Goal: Check status: Check status

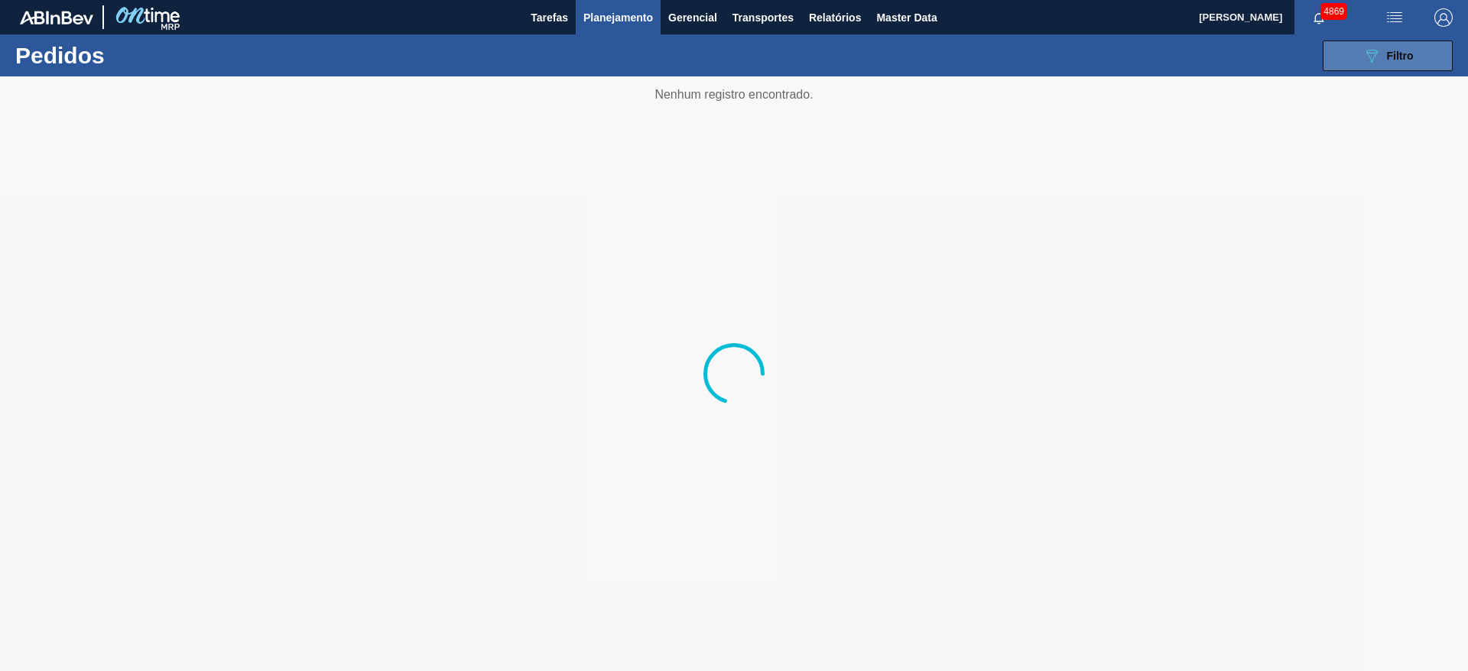
click at [1363, 60] on icon "089F7B8B-B2A5-4AFE-B5C0-19BA573D28AC" at bounding box center [1371, 56] width 18 height 18
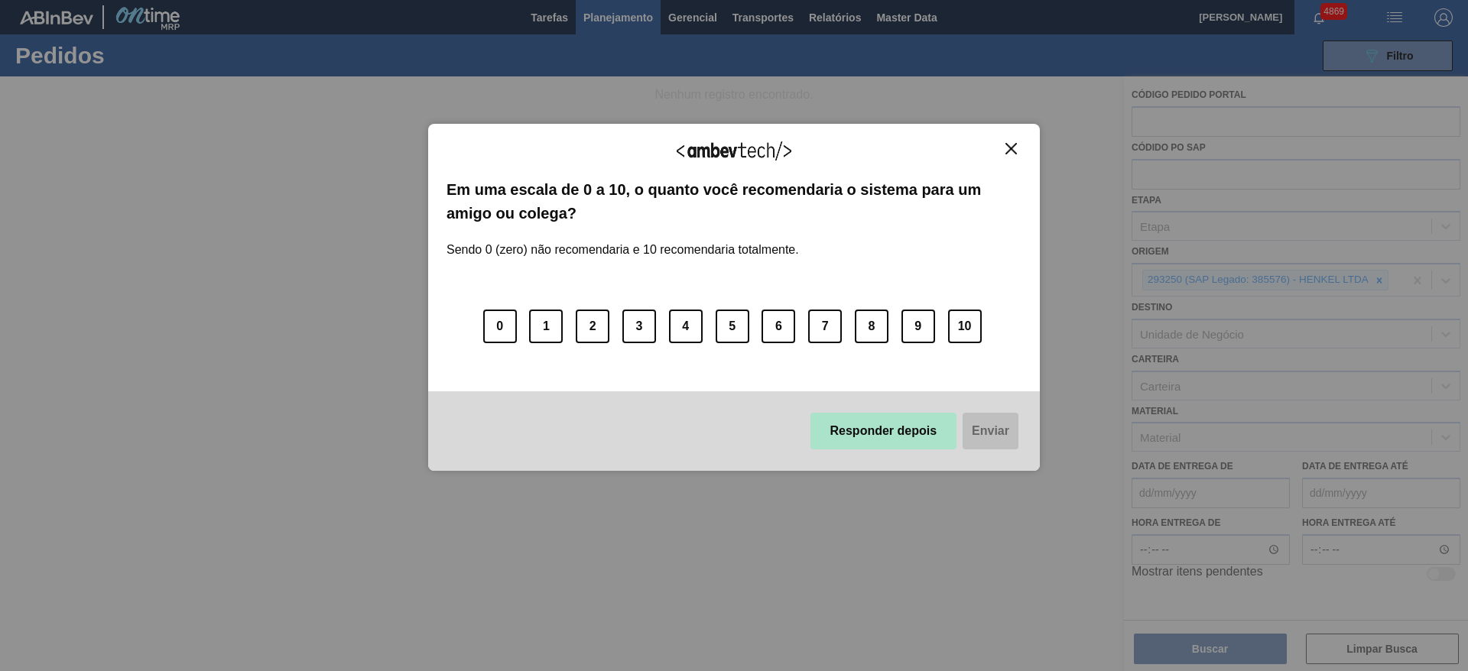
click at [888, 414] on button "Responder depois" at bounding box center [883, 431] width 147 height 37
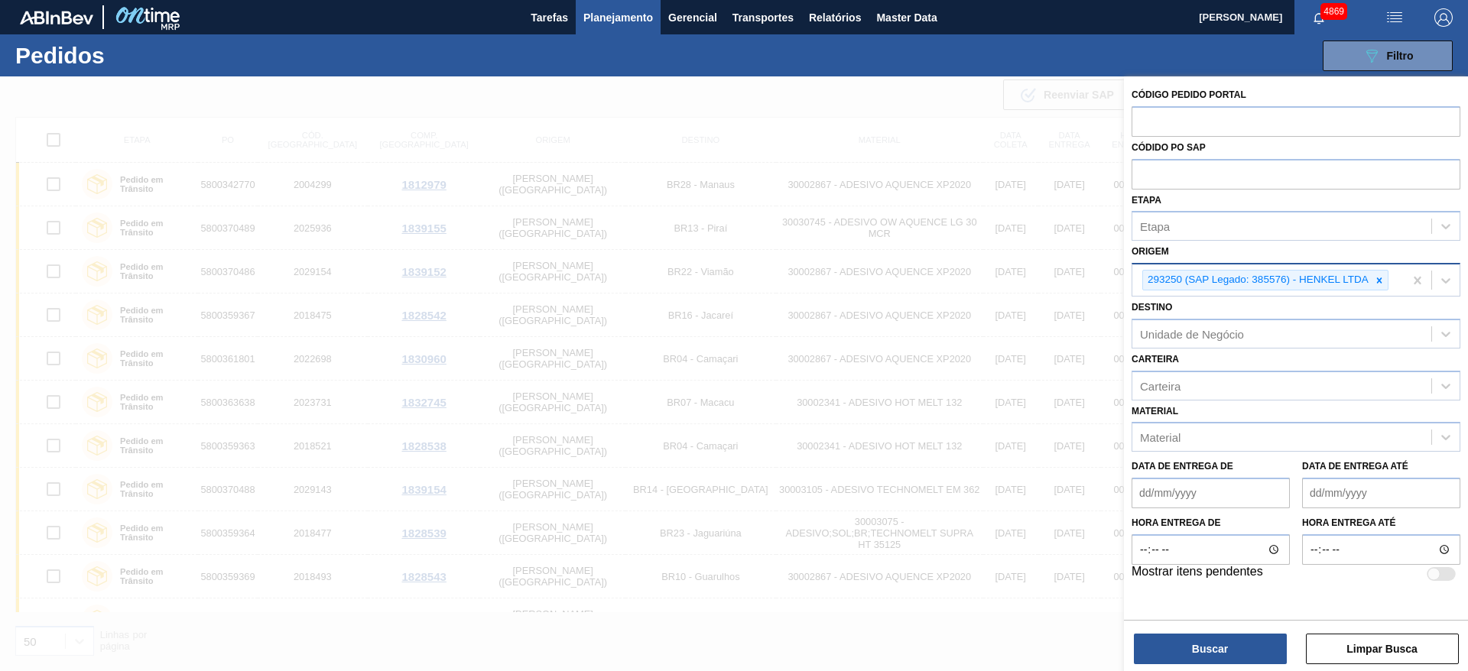
click at [1376, 291] on div "293250 (SAP Legado: 385576) - HENKEL LTDA" at bounding box center [1267, 280] width 271 height 31
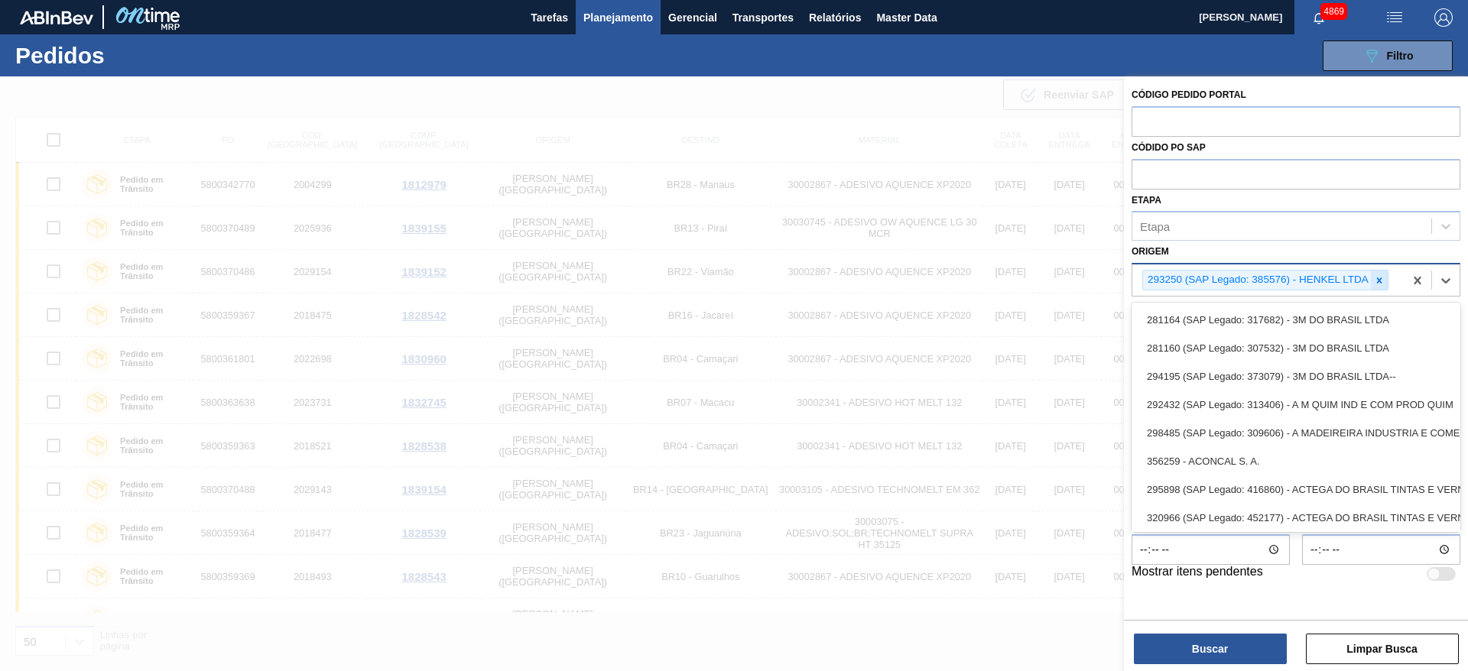
click at [1379, 285] on icon at bounding box center [1379, 280] width 11 height 11
click at [1218, 261] on div "Origem option 293250 (SAP Legado: 385576) - HENKEL LTDA, deselected. option 281…" at bounding box center [1296, 267] width 329 height 52
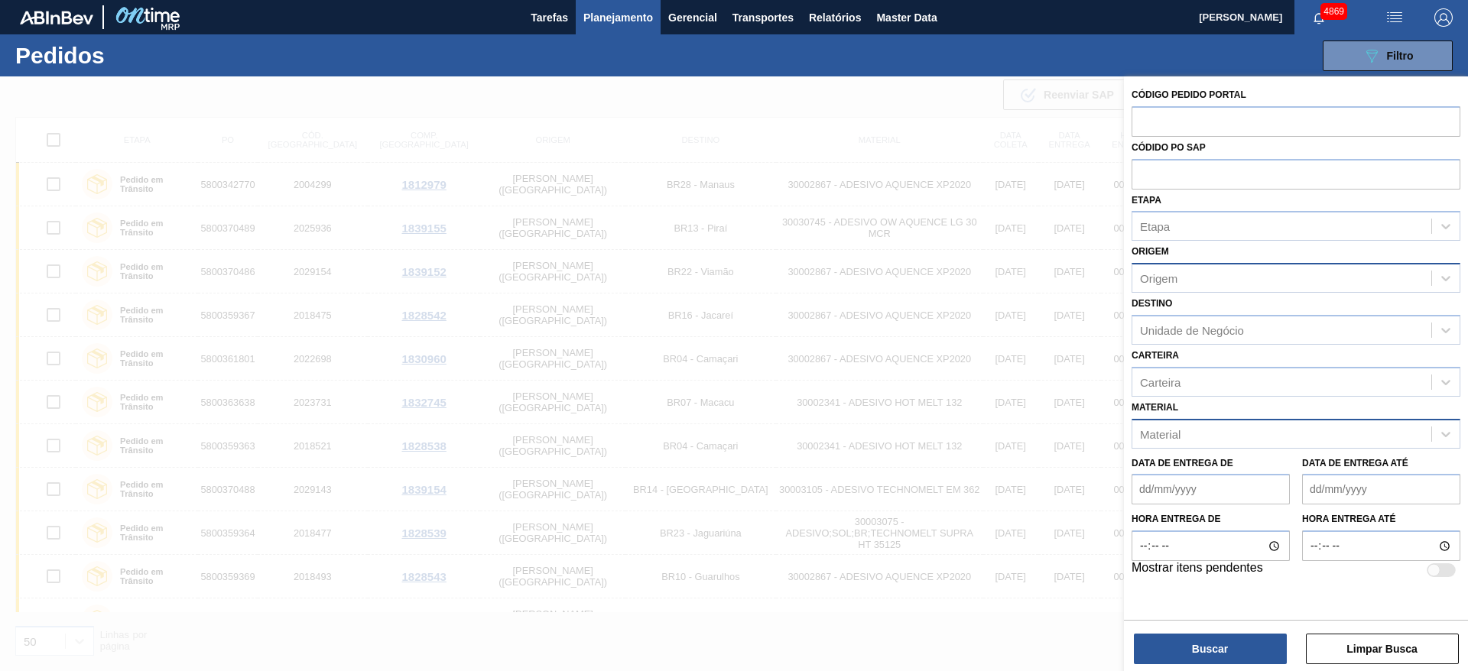
click at [1210, 423] on div "Material" at bounding box center [1281, 434] width 299 height 22
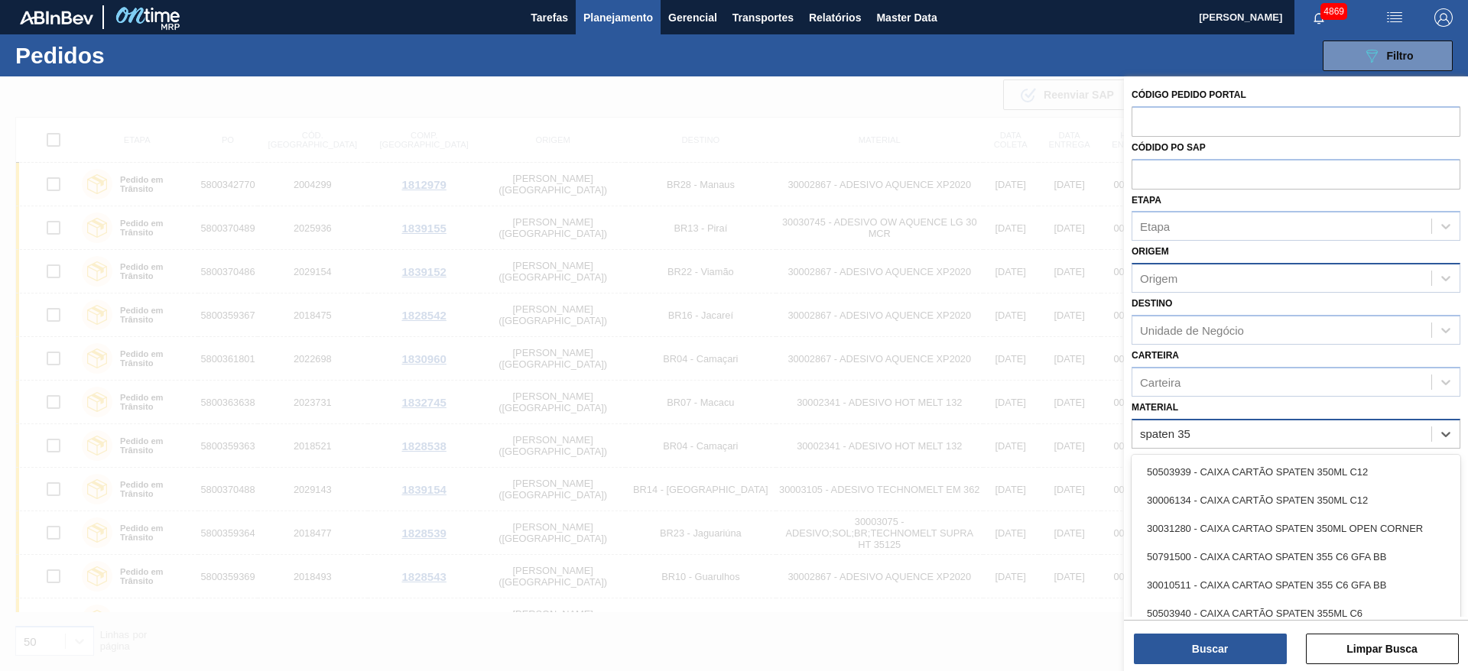
type input "spaten 355"
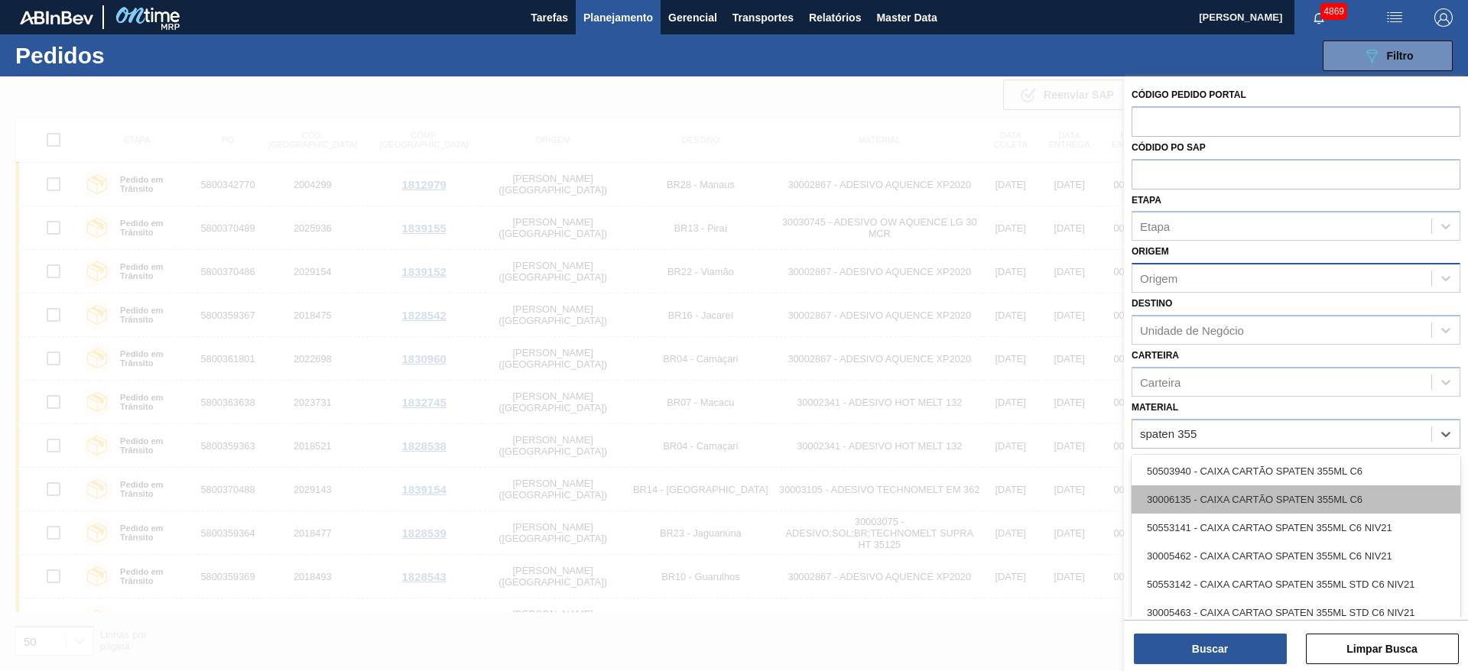
scroll to position [59, 0]
click at [1221, 503] on div "30006135 - CAIXA CARTÃO SPATEN 355ML C6" at bounding box center [1296, 498] width 329 height 28
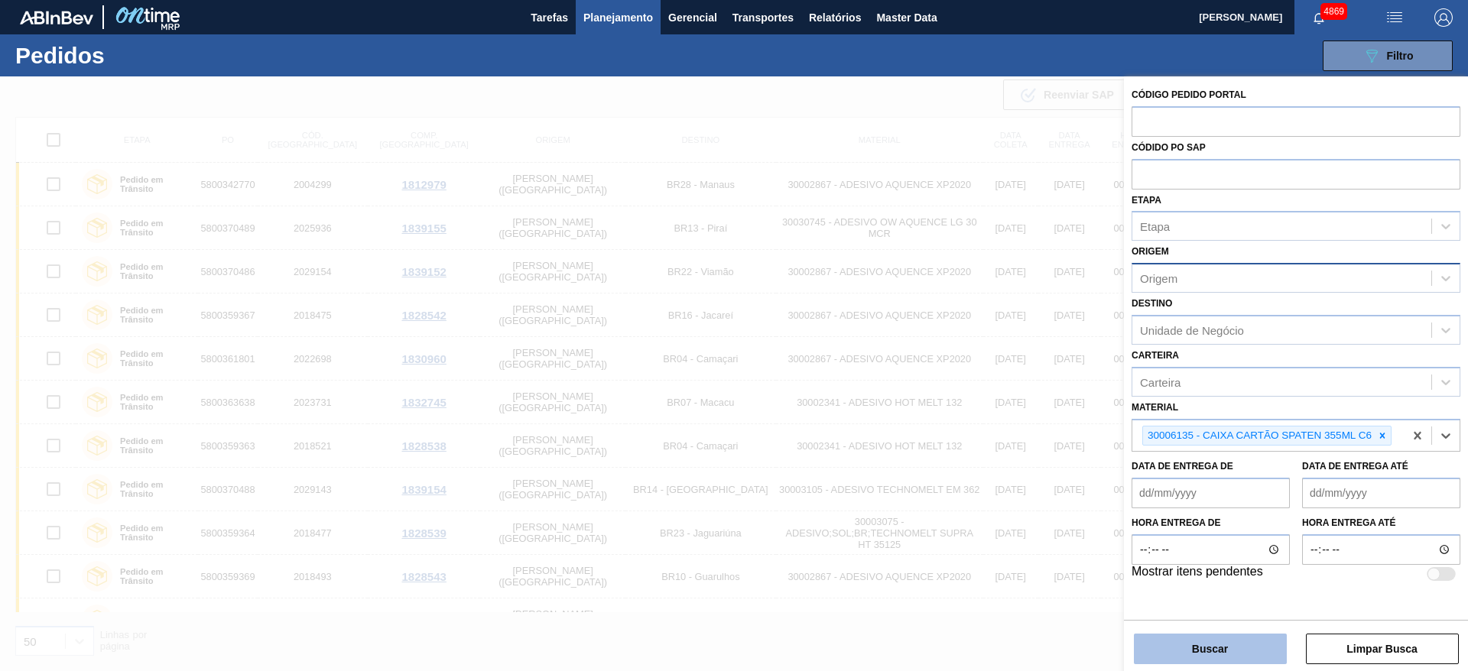
click at [1201, 644] on button "Buscar" at bounding box center [1210, 649] width 153 height 31
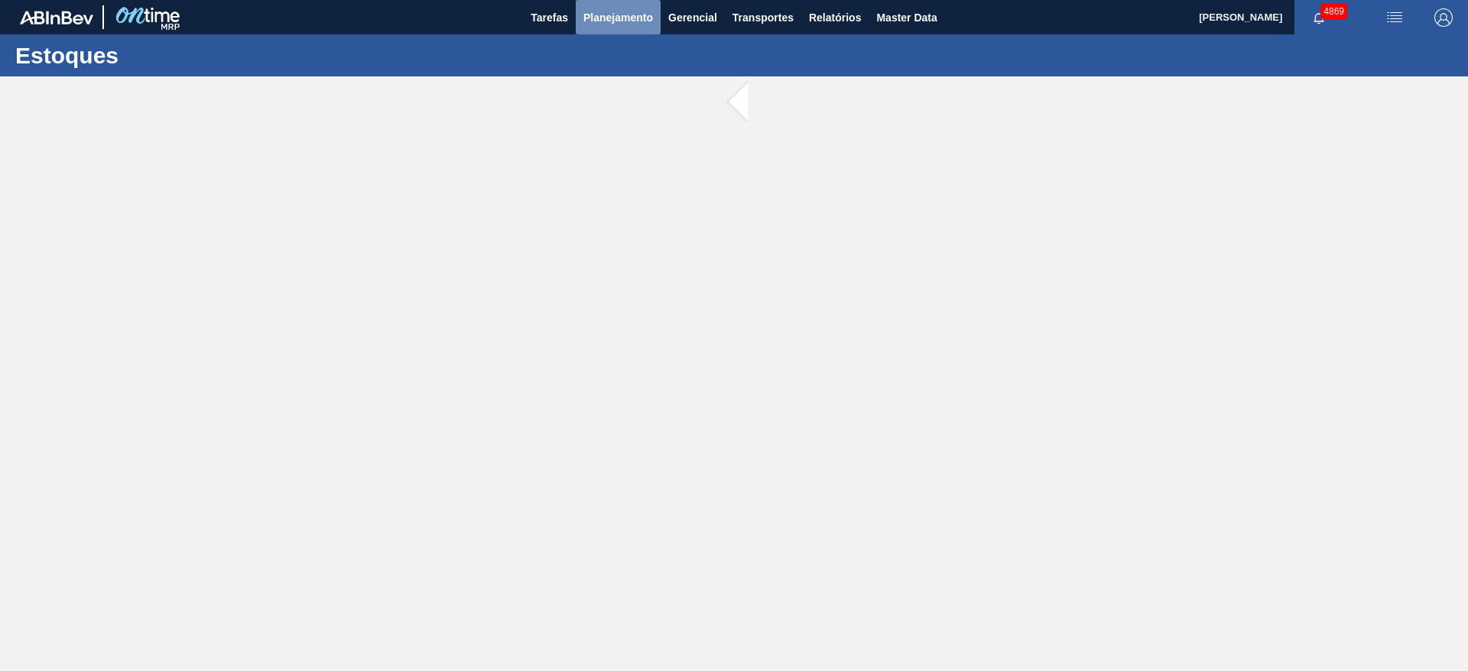
click at [612, 23] on span "Planejamento" at bounding box center [618, 17] width 70 height 18
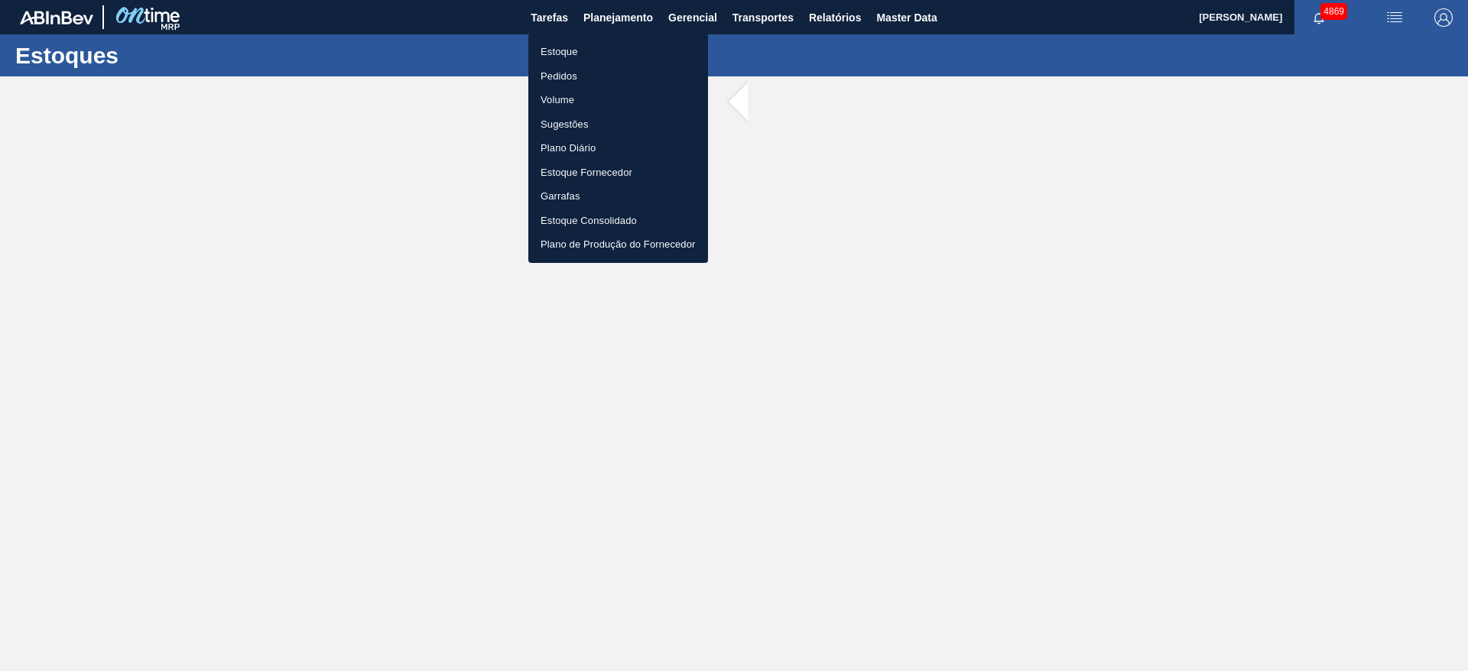
click at [599, 49] on li "Estoque" at bounding box center [618, 52] width 180 height 24
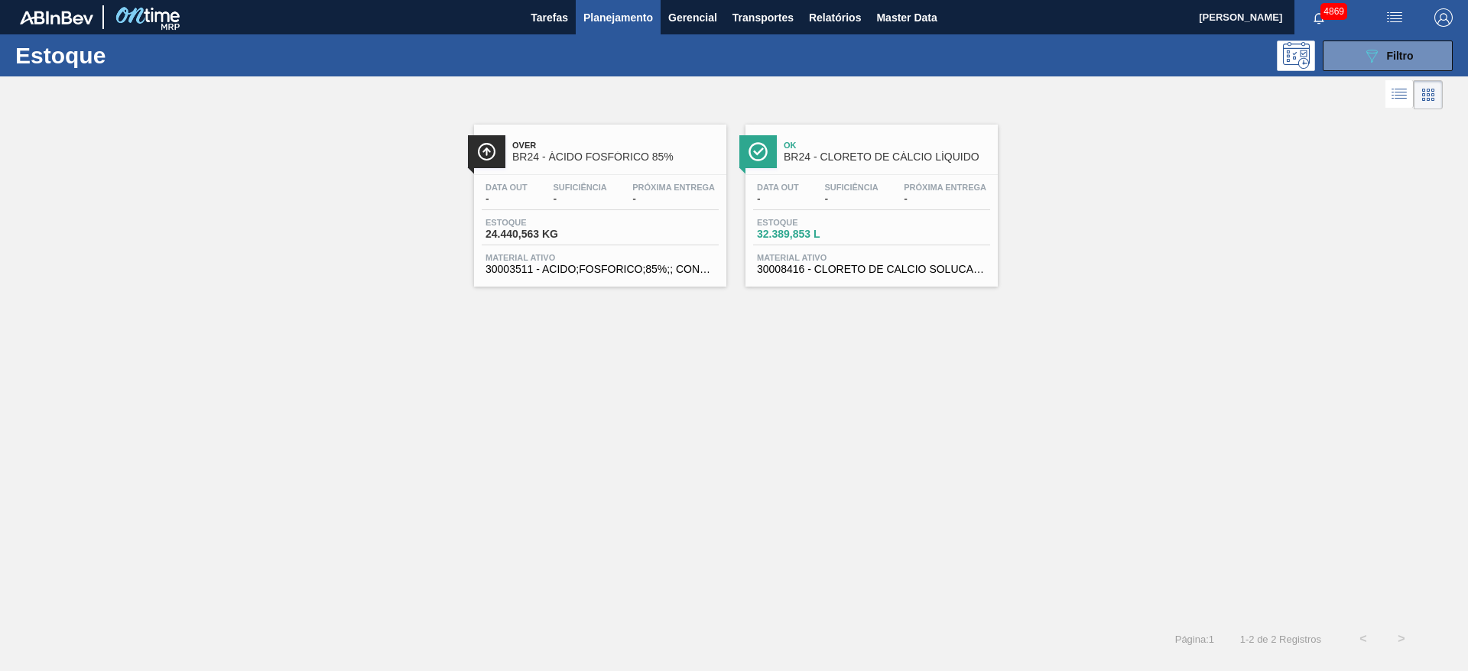
click at [1375, 37] on div "Estoque 089F7B8B-B2A5-4AFE-B5C0-19BA573D28AC Filtro" at bounding box center [734, 55] width 1468 height 42
click at [1379, 50] on icon "089F7B8B-B2A5-4AFE-B5C0-19BA573D28AC" at bounding box center [1371, 56] width 18 height 18
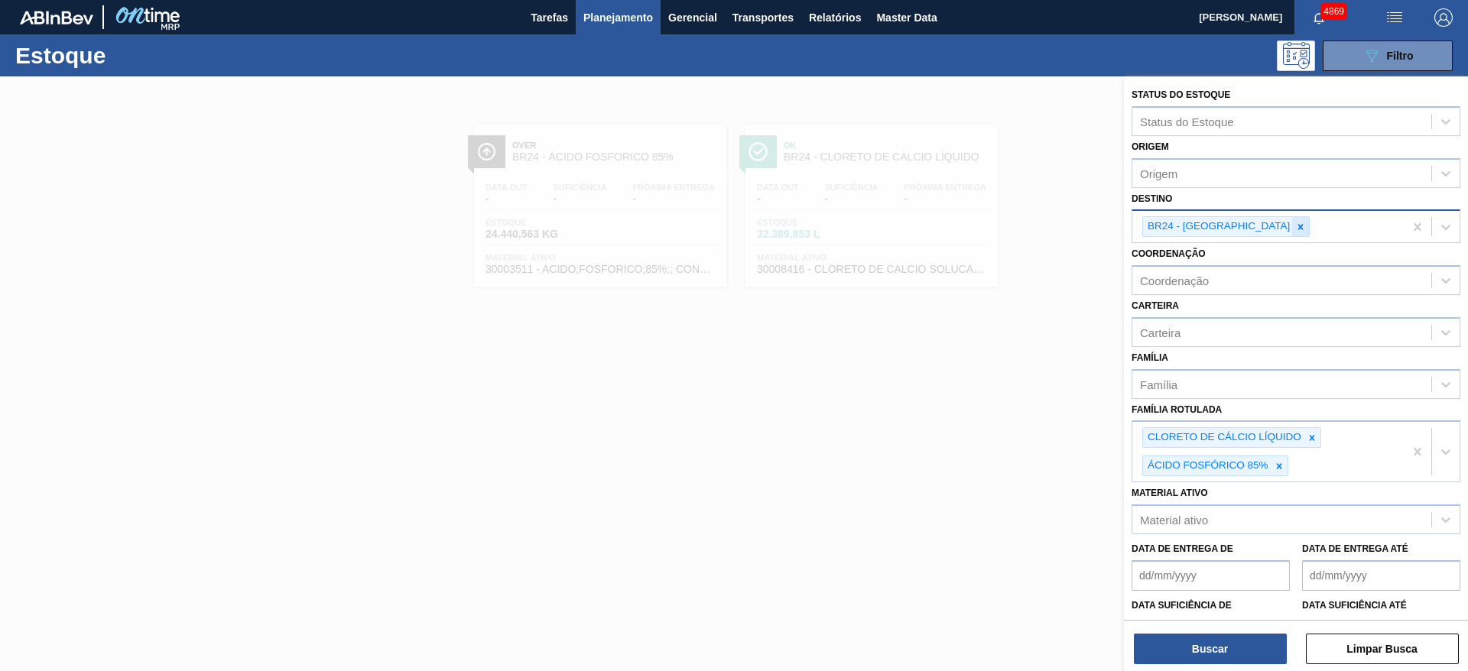
click at [1295, 223] on icon at bounding box center [1300, 227] width 11 height 11
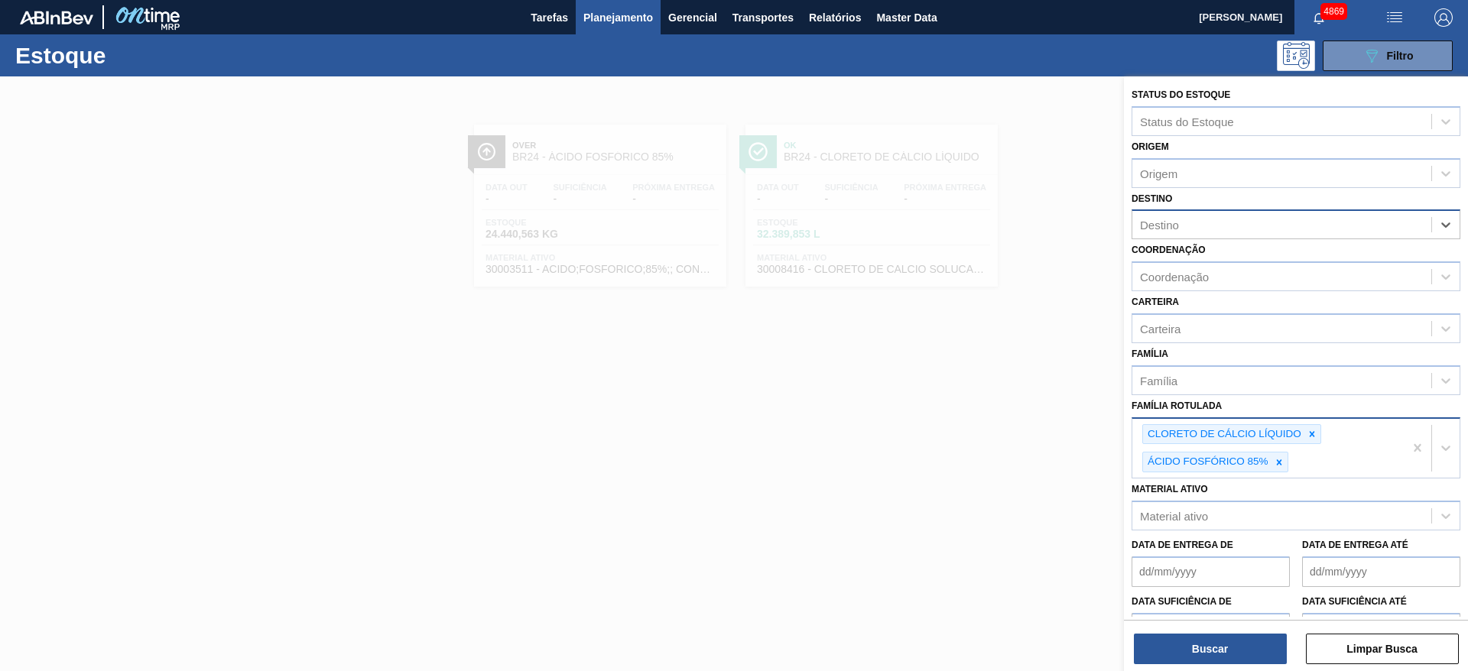
click at [1314, 424] on div "CLORETO DE CÁLCIO LÍQUIDO" at bounding box center [1231, 434] width 179 height 21
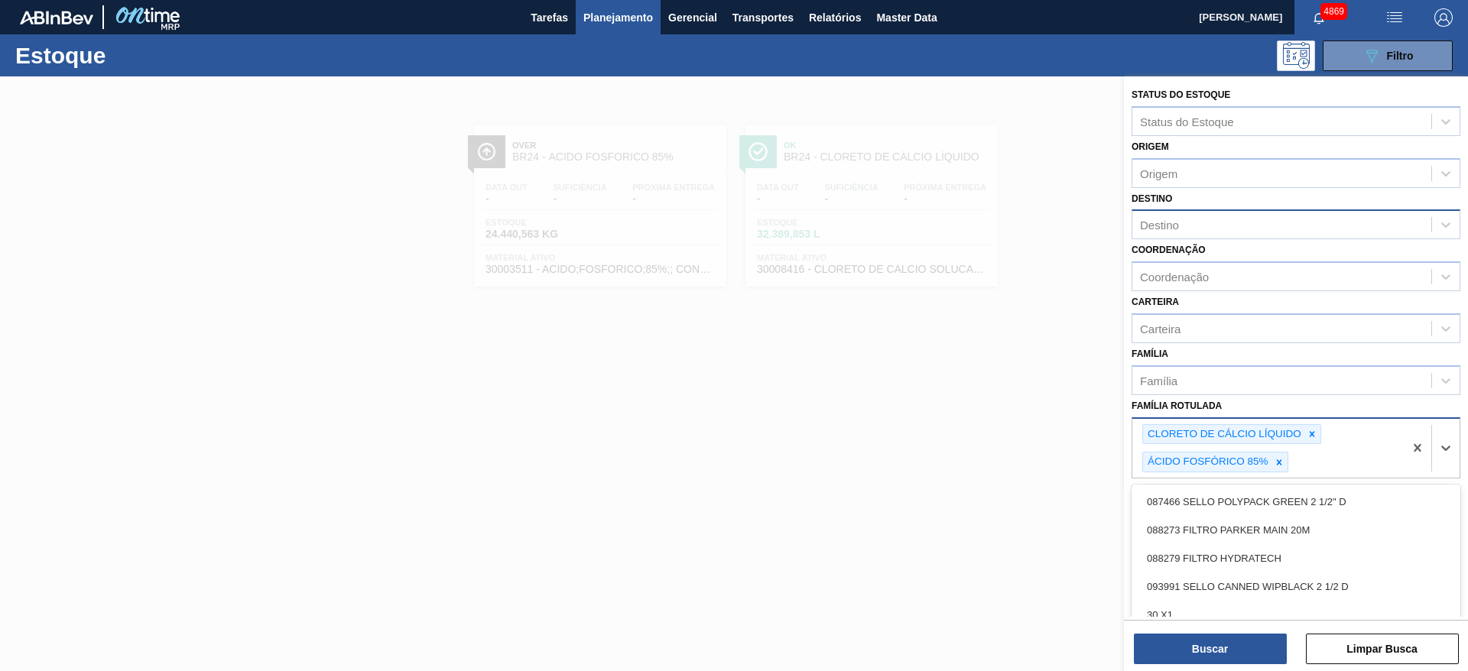
click at [1292, 458] on Rotulada "Família Rotulada" at bounding box center [1292, 462] width 2 height 13
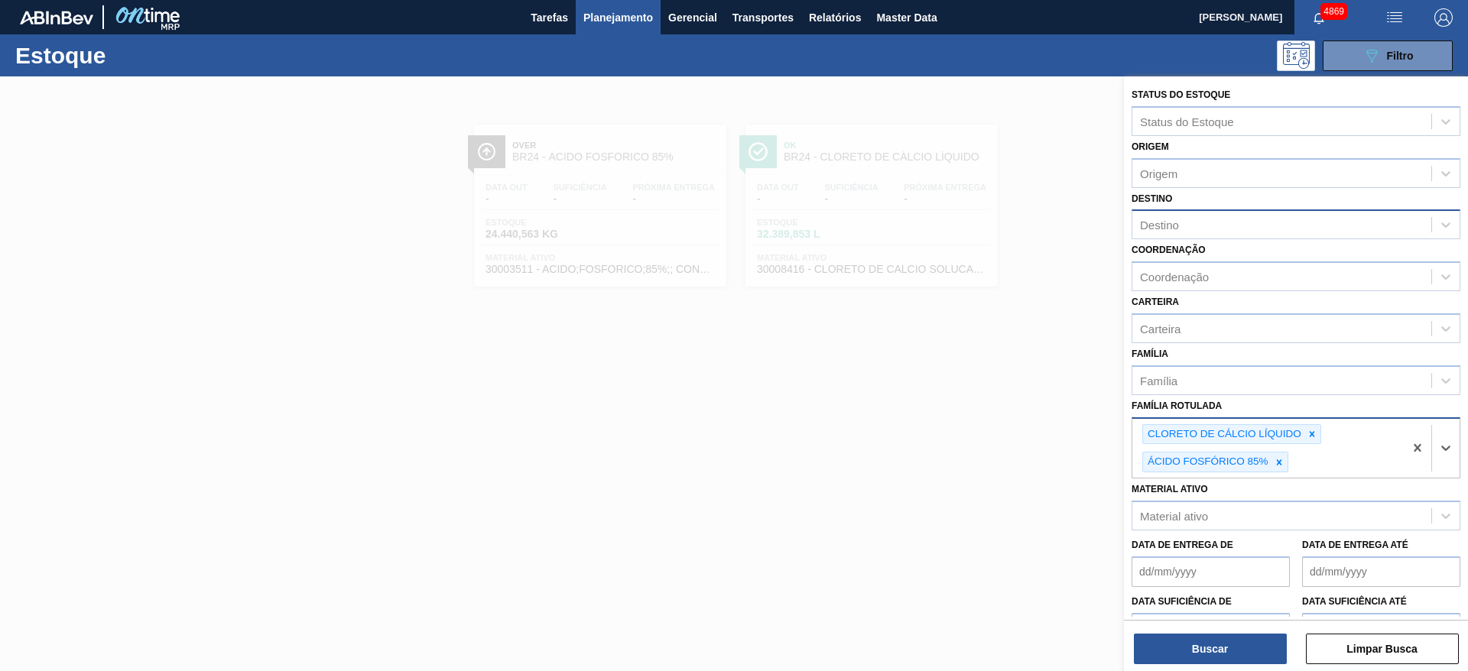
click at [1282, 440] on div "CLORETO DE CÁLCIO LÍQUIDO ÁCIDO FOSFÓRICO 85%" at bounding box center [1267, 449] width 271 height 60
click at [1277, 468] on div at bounding box center [1279, 462] width 17 height 19
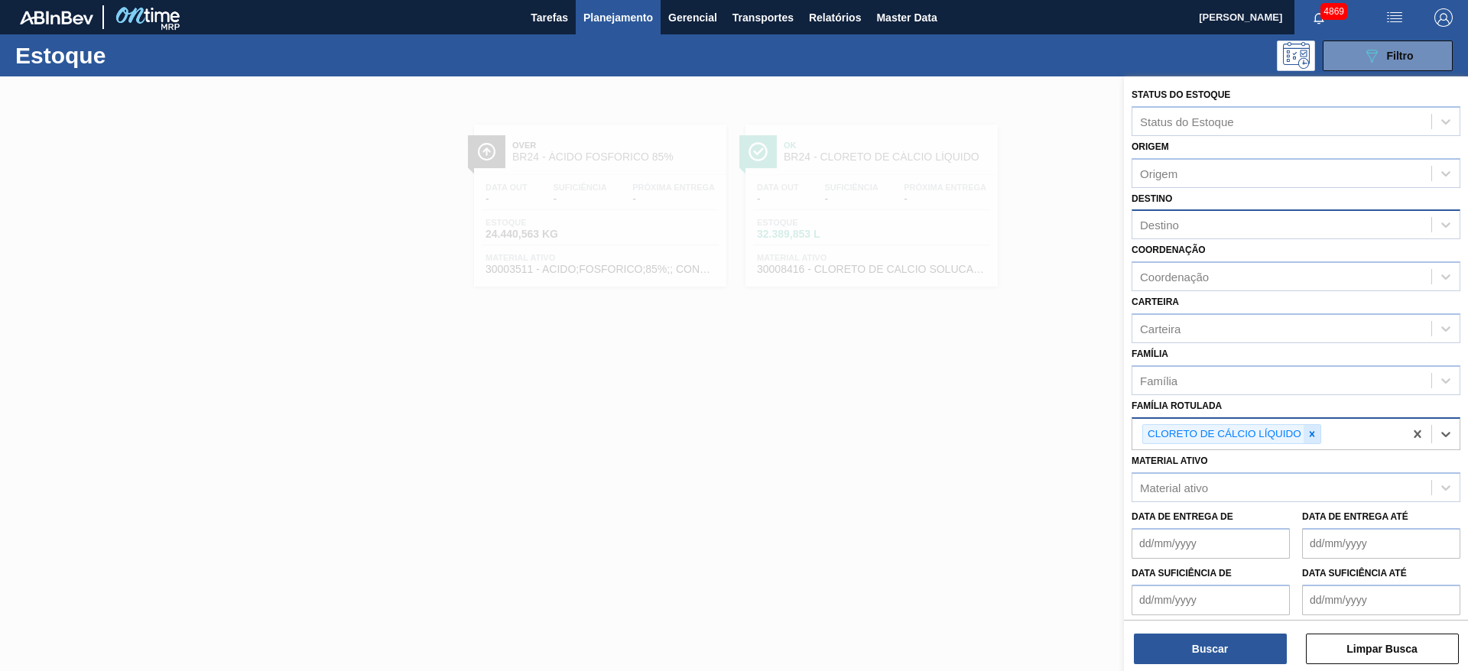
click at [1309, 439] on icon at bounding box center [1312, 434] width 11 height 11
click at [1237, 487] on div "Material ativo" at bounding box center [1281, 484] width 299 height 22
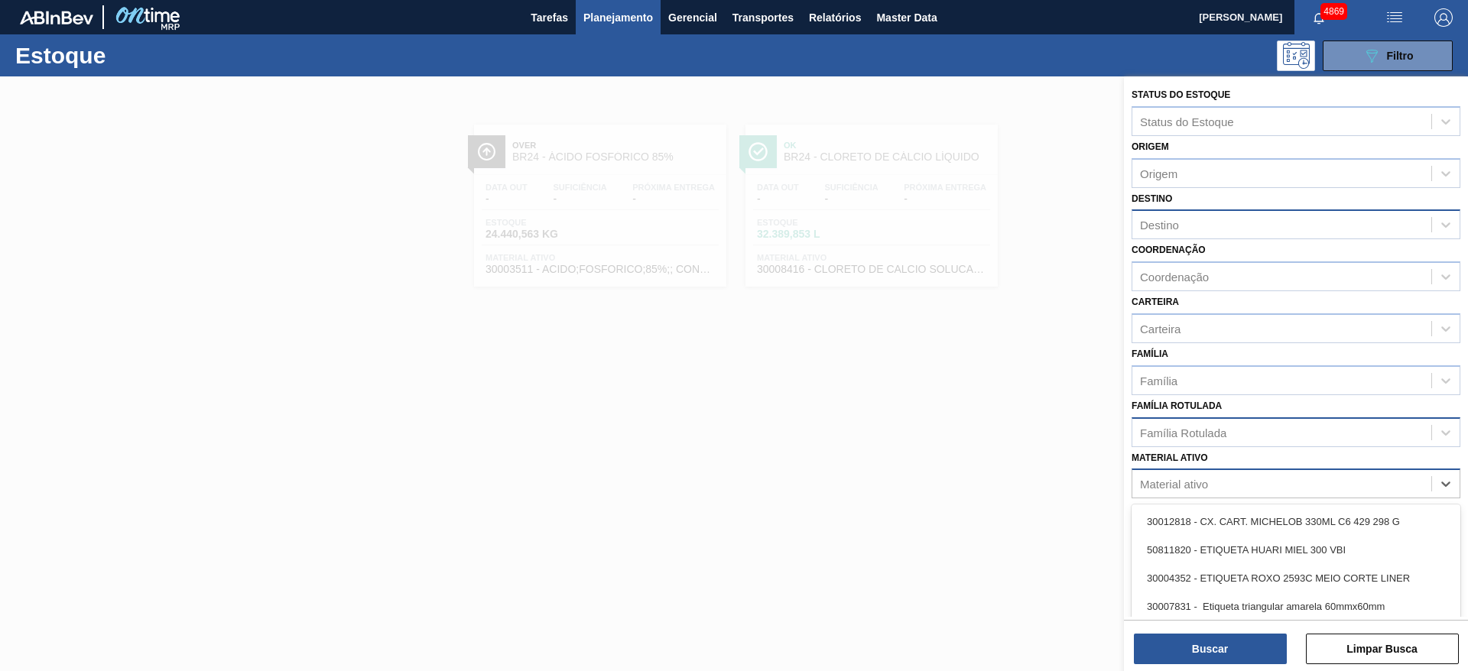
paste ativo "30017159"
type ativo "30017159"
click at [1239, 504] on div "Data de Entrega de" at bounding box center [1211, 528] width 158 height 53
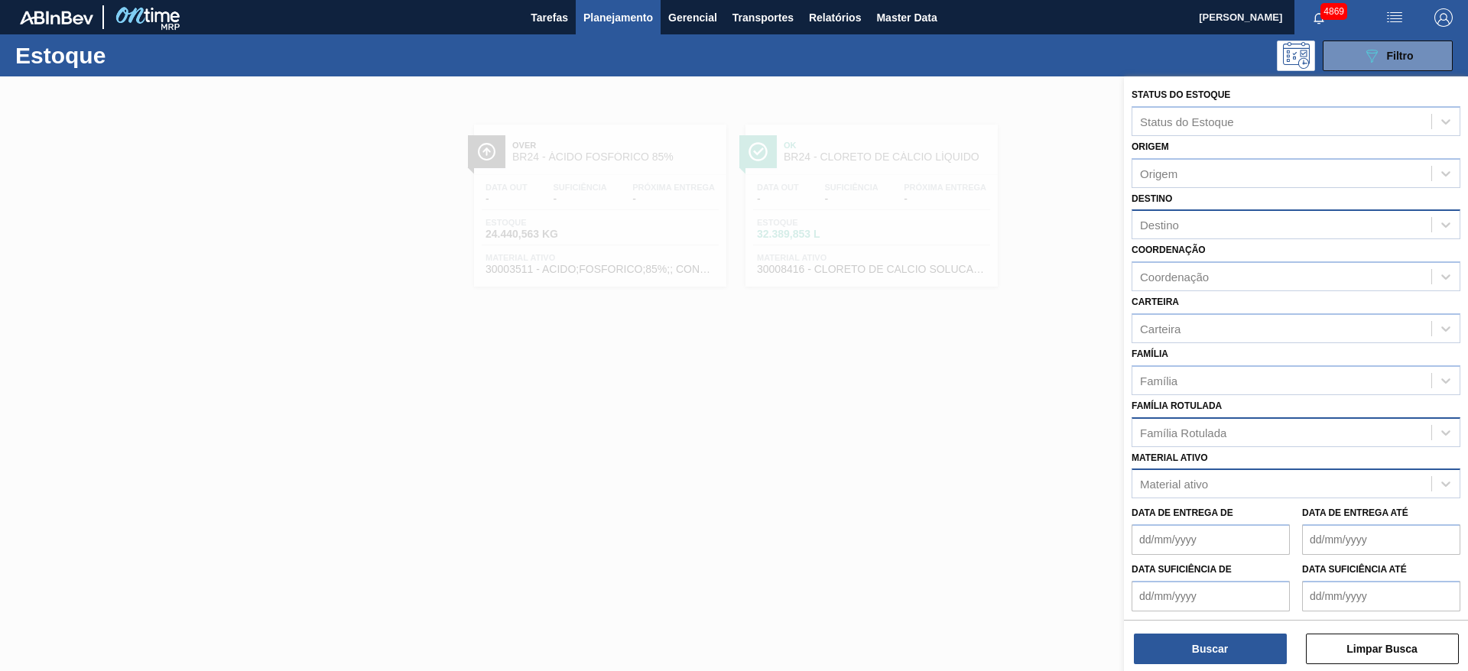
click at [1236, 492] on div "Material ativo" at bounding box center [1296, 484] width 329 height 30
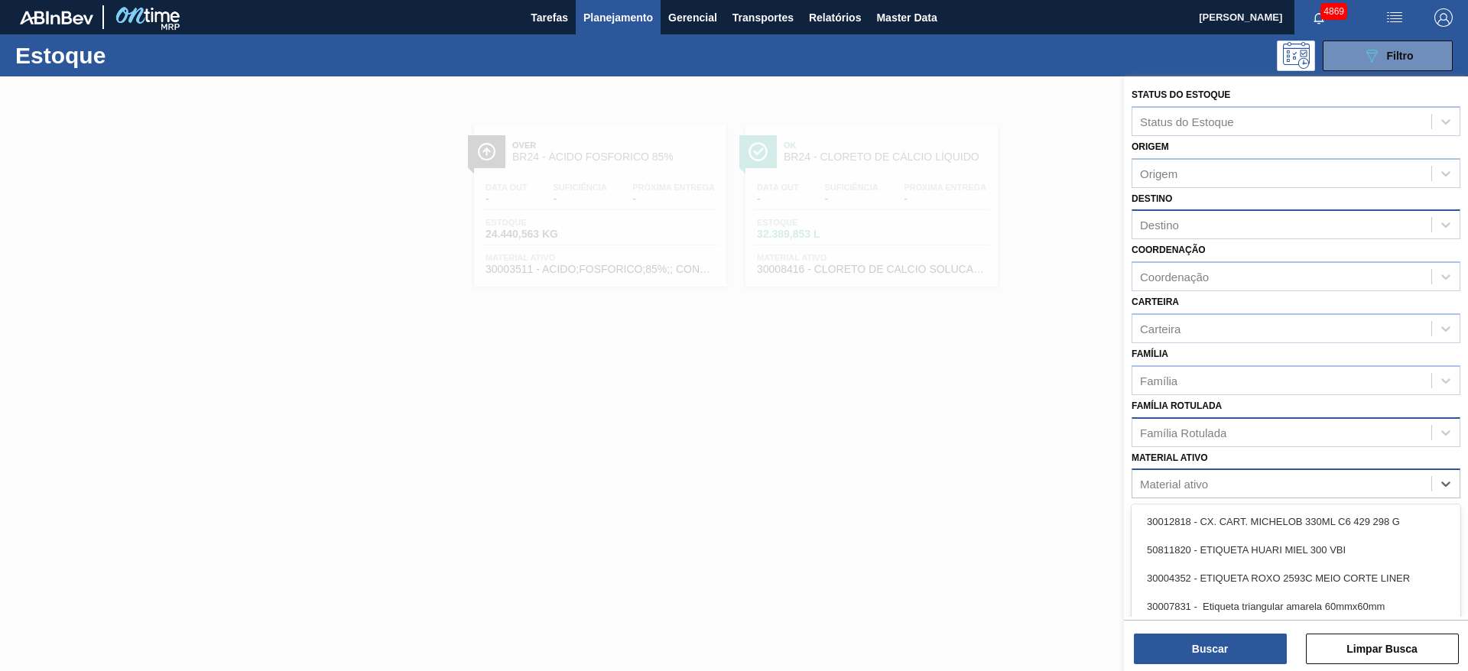
paste ativo "30017159"
type ativo "30017159"
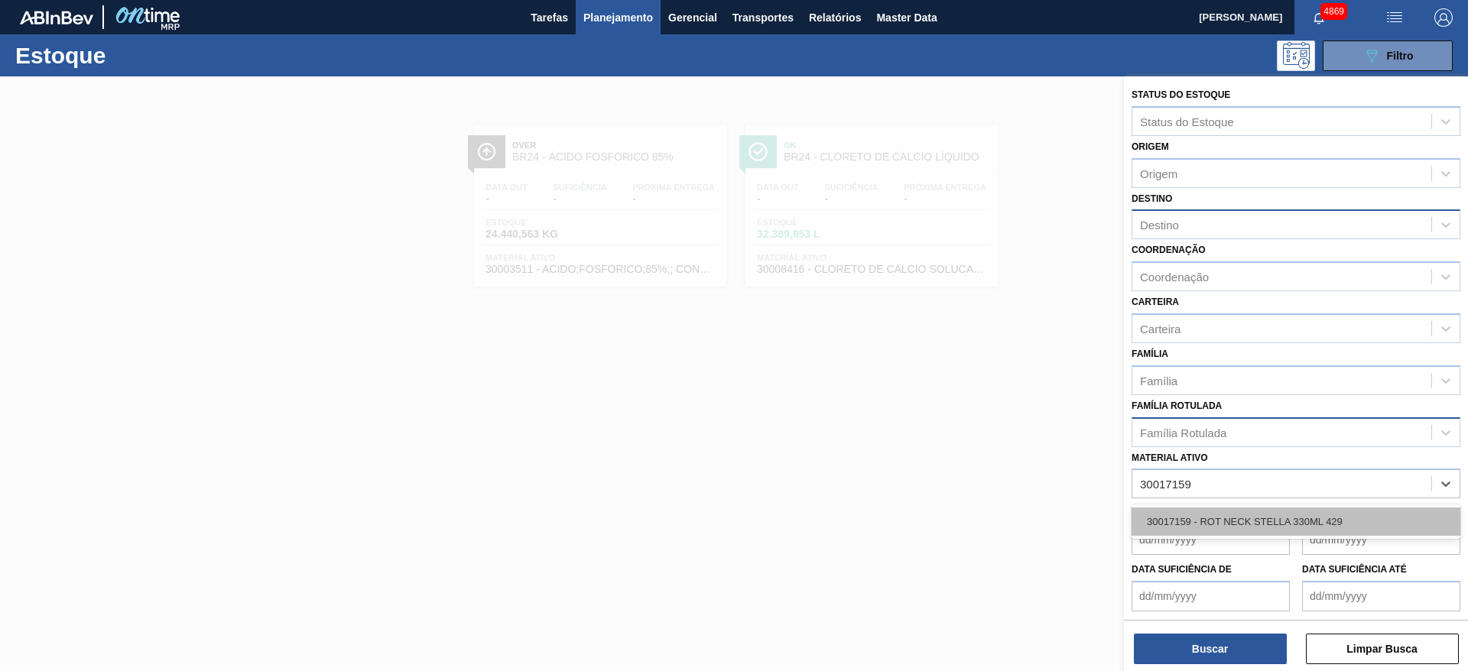
click at [1250, 527] on div "30017159 - ROT NECK STELLA 330ML 429" at bounding box center [1296, 522] width 329 height 28
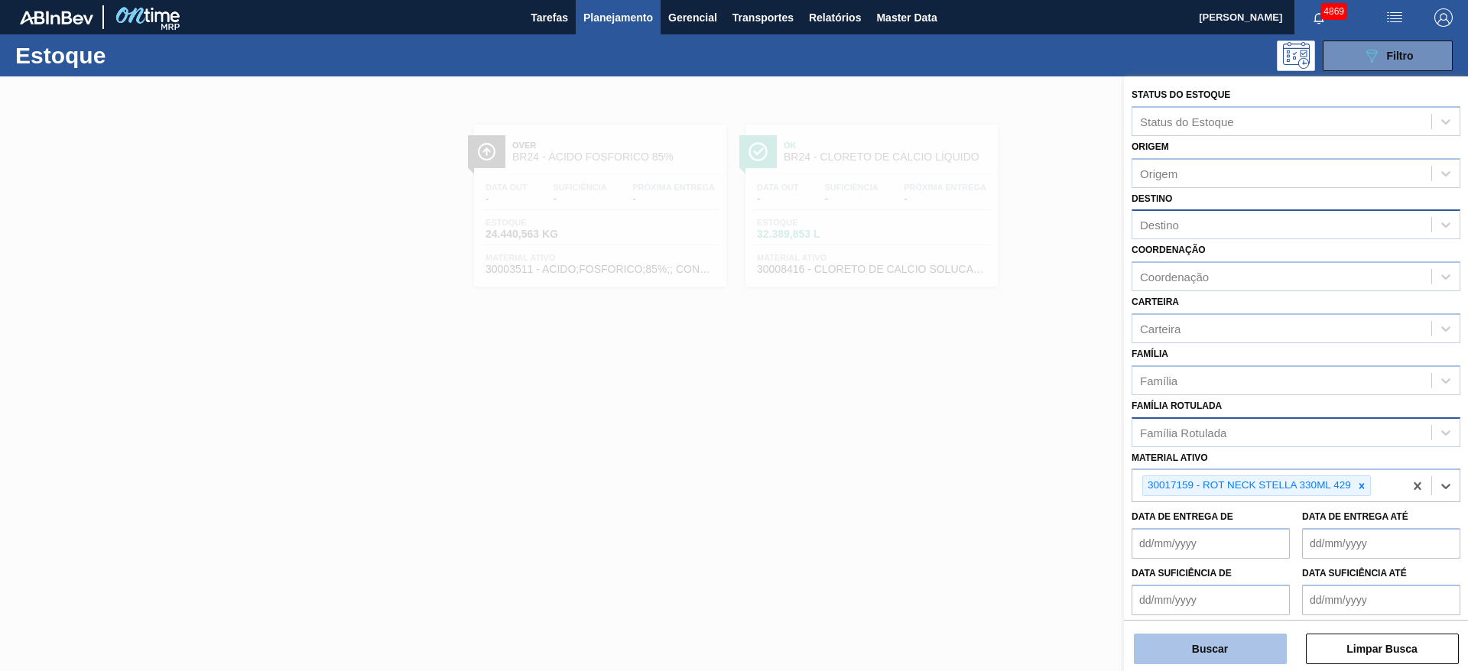
click at [1218, 658] on button "Buscar" at bounding box center [1210, 649] width 153 height 31
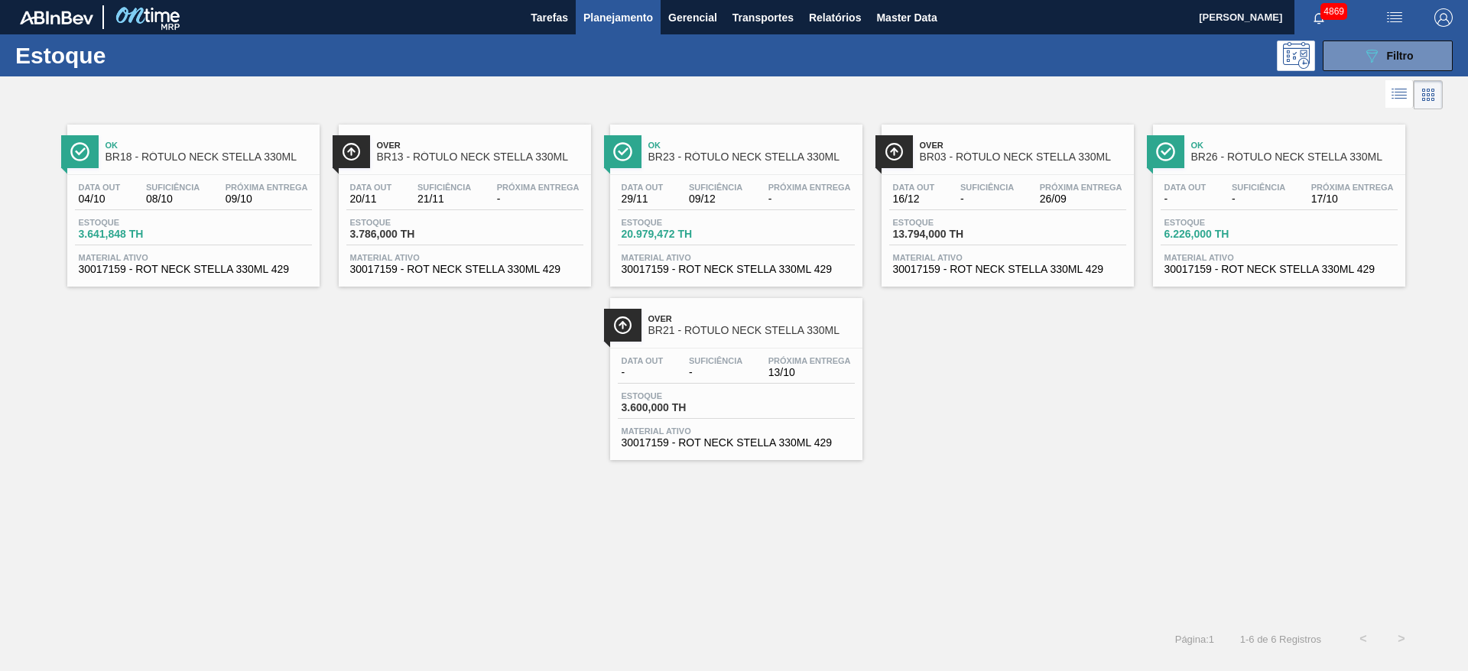
click at [269, 220] on div "Estoque 3.641,848 TH" at bounding box center [193, 232] width 237 height 28
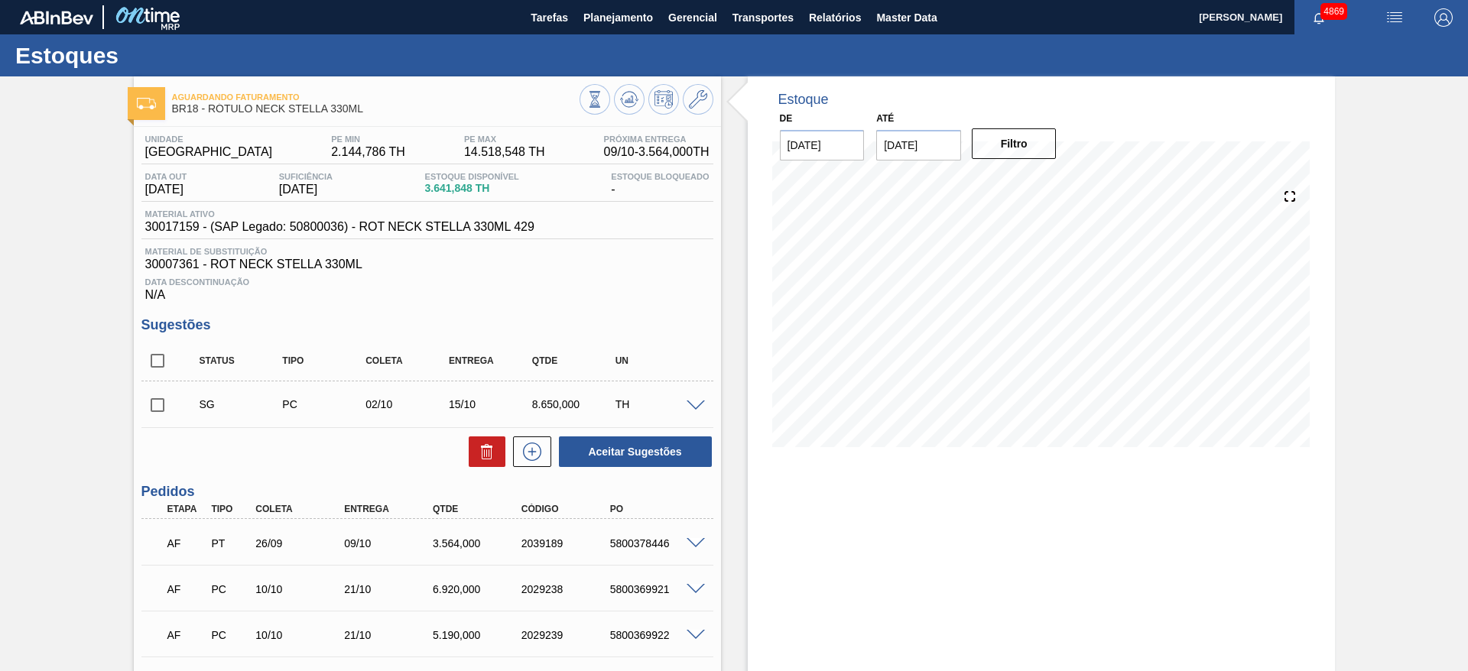
scroll to position [157, 0]
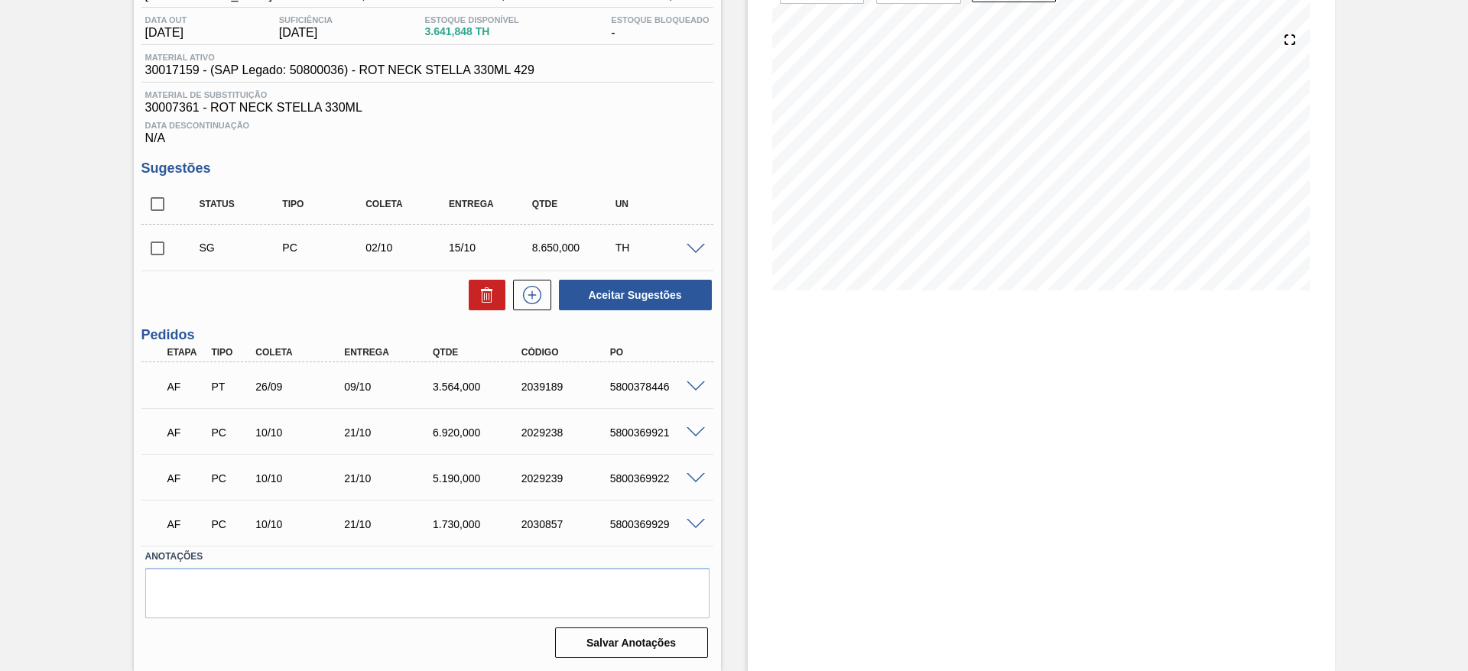
click at [703, 378] on div "AF PT 26/09 09/10 3.564,000 2039189 5800378446" at bounding box center [427, 385] width 572 height 38
click at [700, 388] on span at bounding box center [696, 387] width 18 height 11
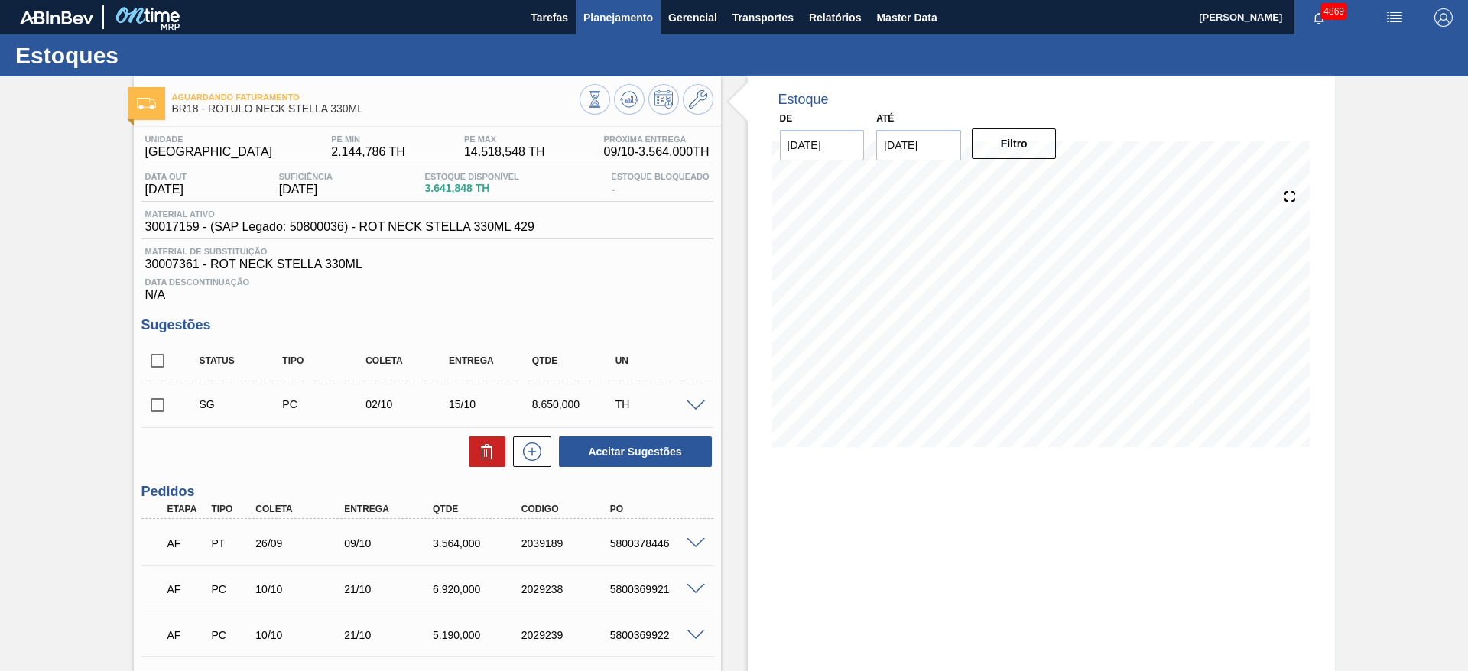
click at [619, 28] on button "Planejamento" at bounding box center [618, 17] width 85 height 34
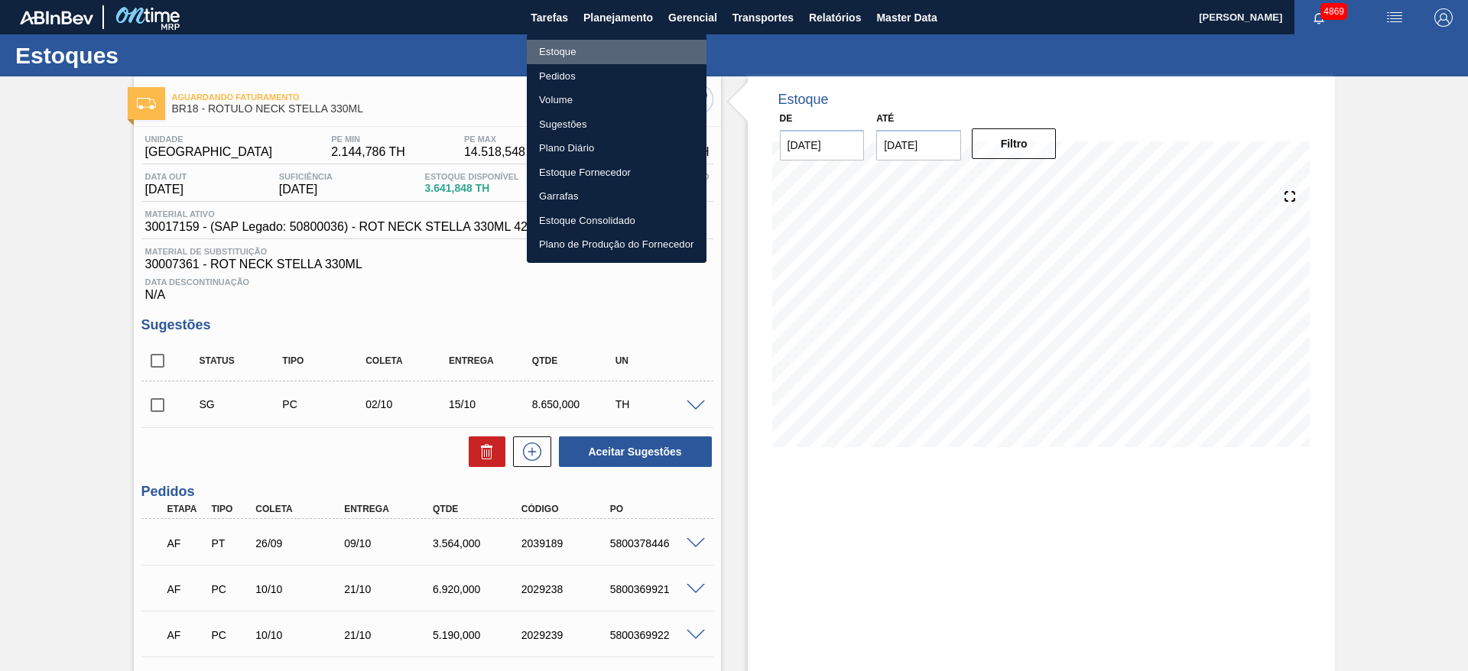
click at [596, 47] on li "Estoque" at bounding box center [617, 52] width 180 height 24
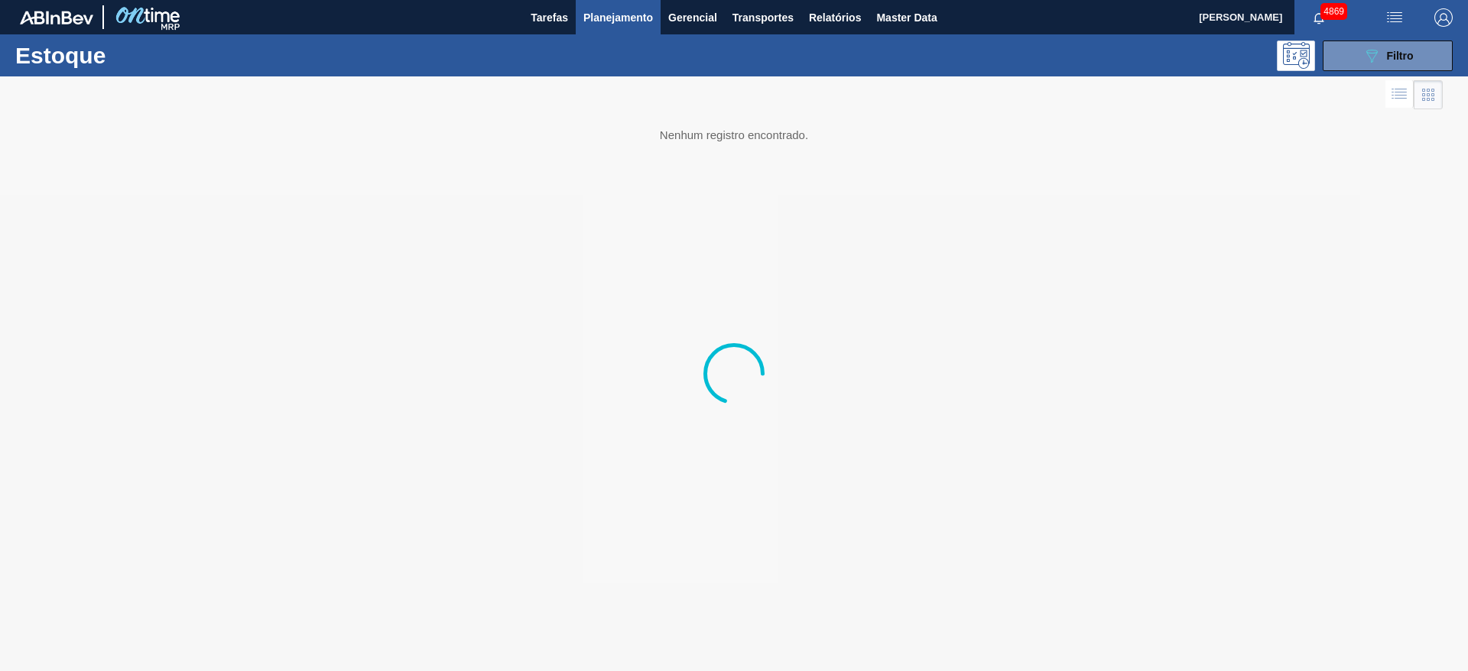
click at [1405, 36] on div "Estoque 089F7B8B-B2A5-4AFE-B5C0-19BA573D28AC Filtro" at bounding box center [734, 55] width 1468 height 42
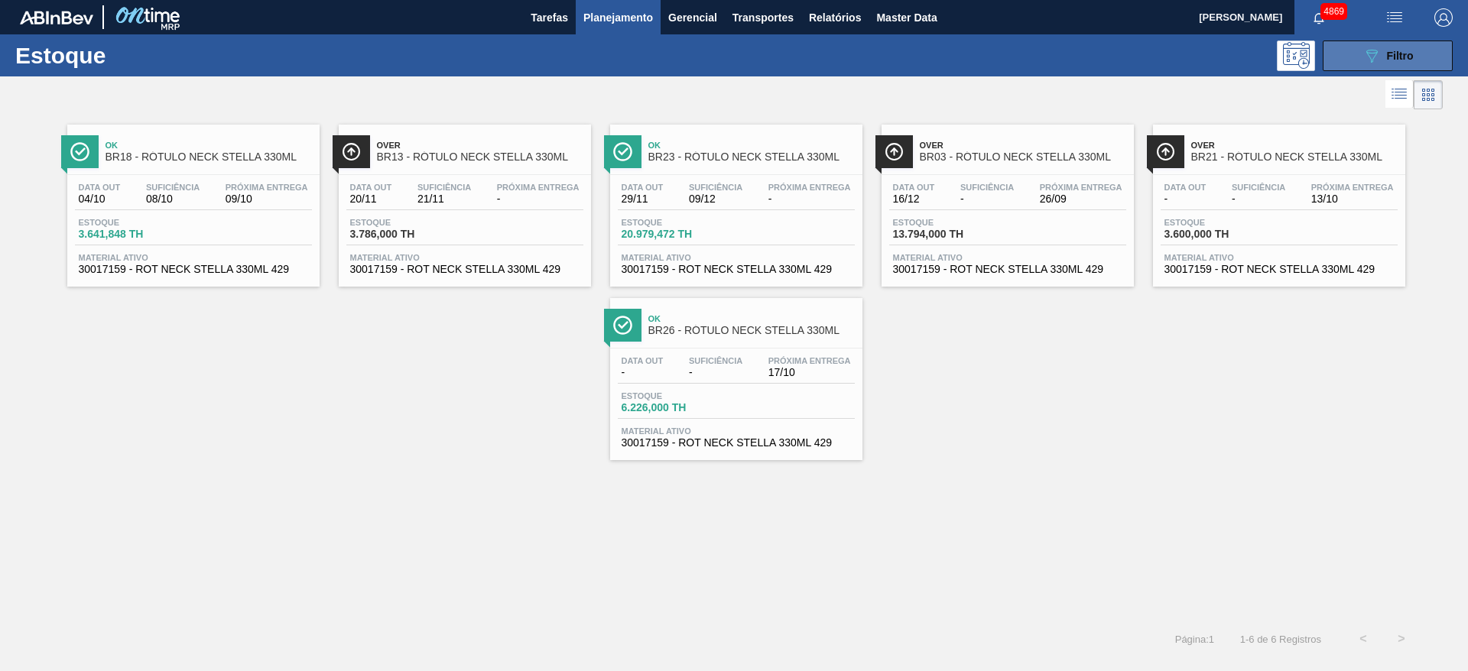
click at [1398, 51] on span "Filtro" at bounding box center [1400, 56] width 27 height 12
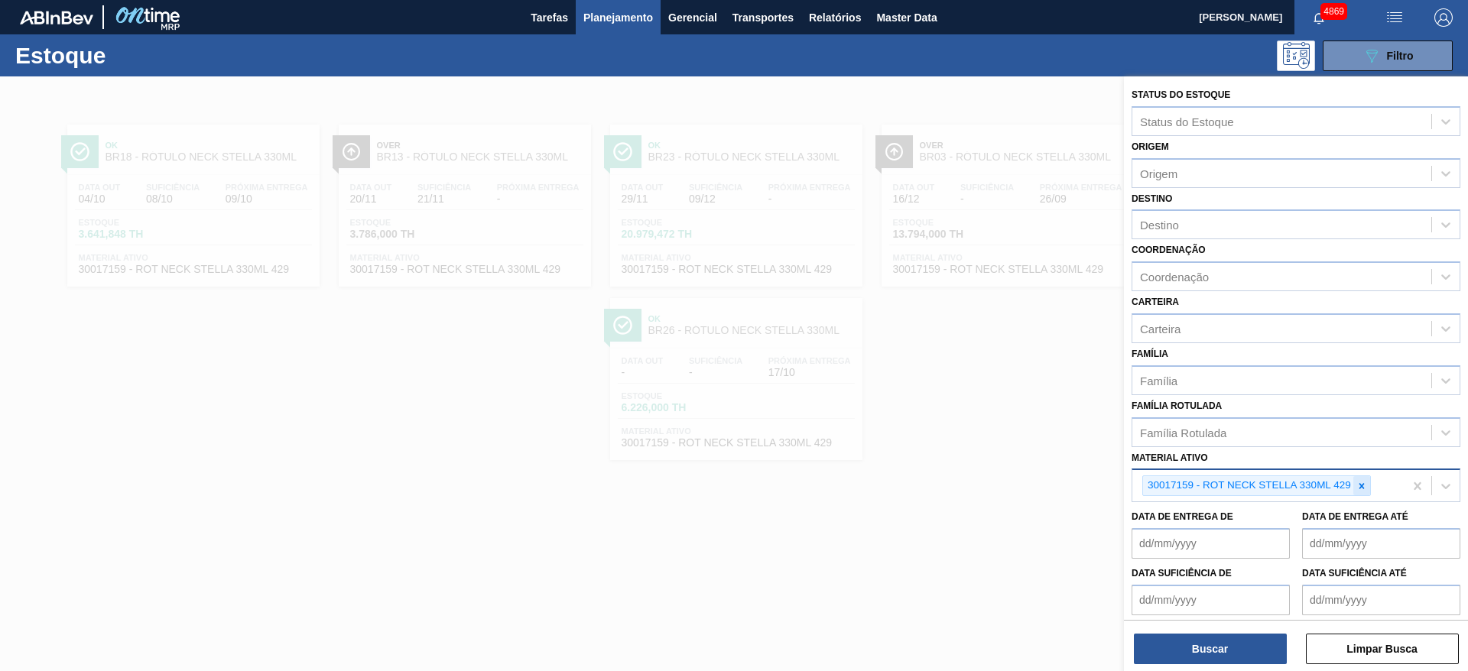
click at [1363, 483] on icon at bounding box center [1361, 485] width 5 height 5
paste ativo "30017226"
type ativo "30017226"
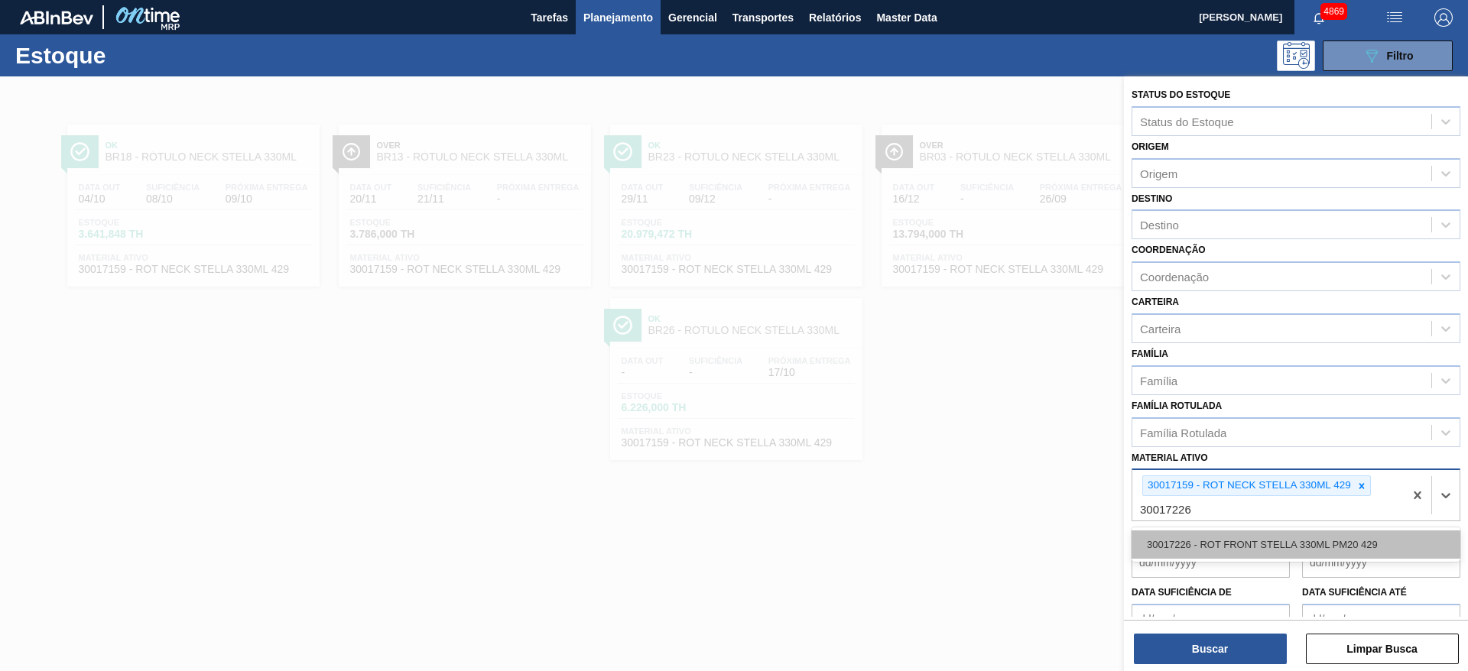
click at [1293, 541] on div "30017226 - ROT FRONT STELLA 330ML PM20 429" at bounding box center [1296, 545] width 329 height 28
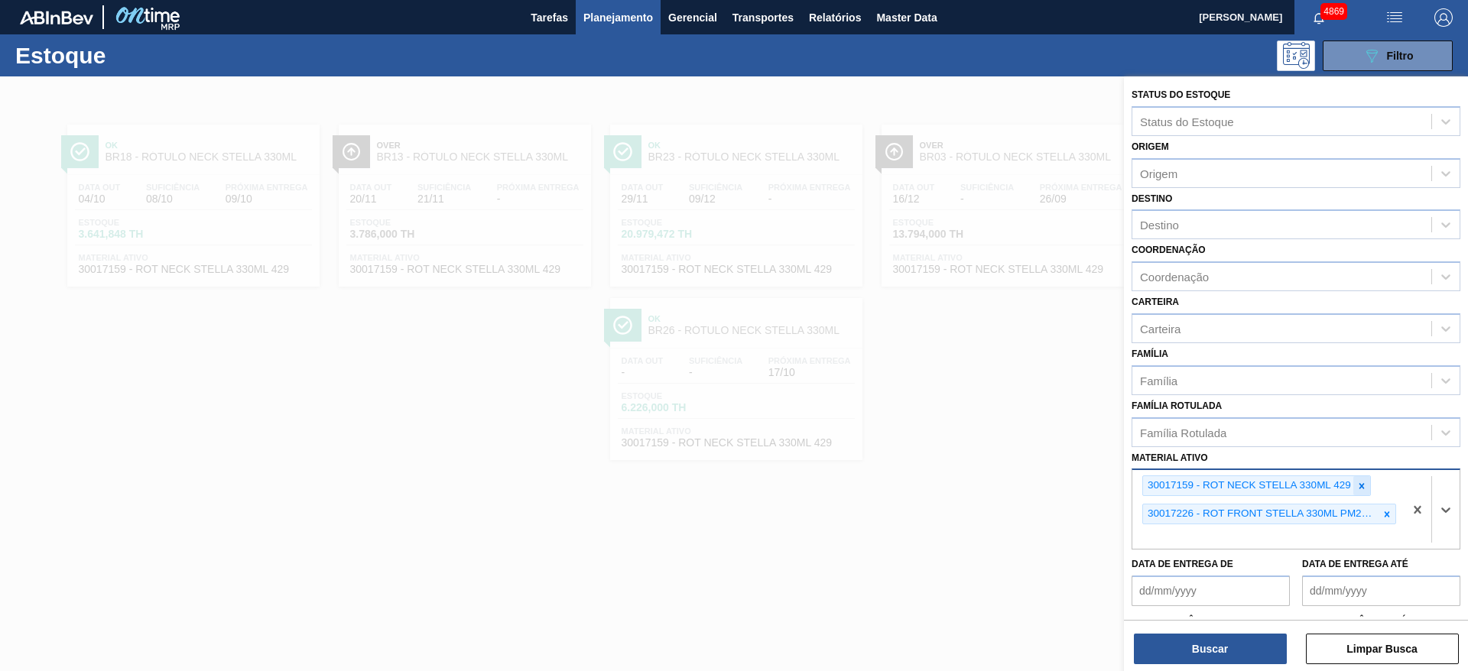
click at [1359, 489] on icon at bounding box center [1361, 486] width 11 height 11
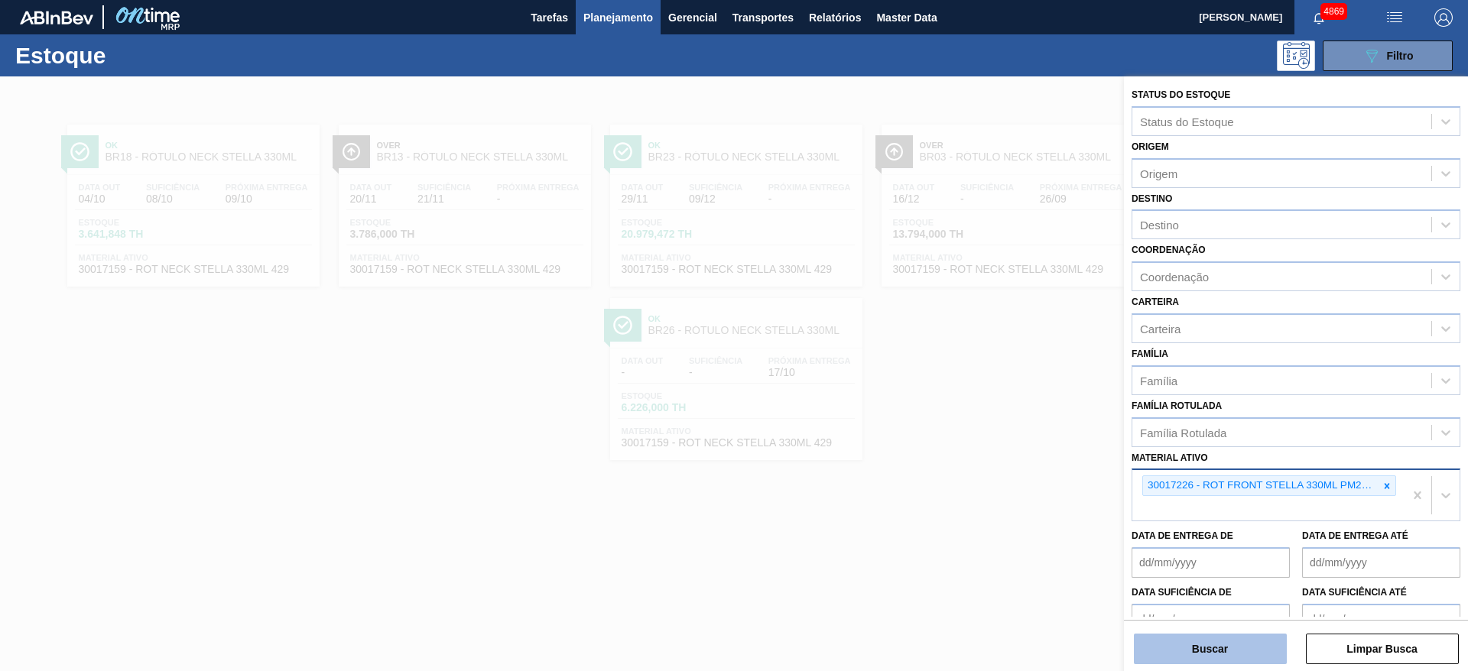
click at [1252, 638] on button "Buscar" at bounding box center [1210, 649] width 153 height 31
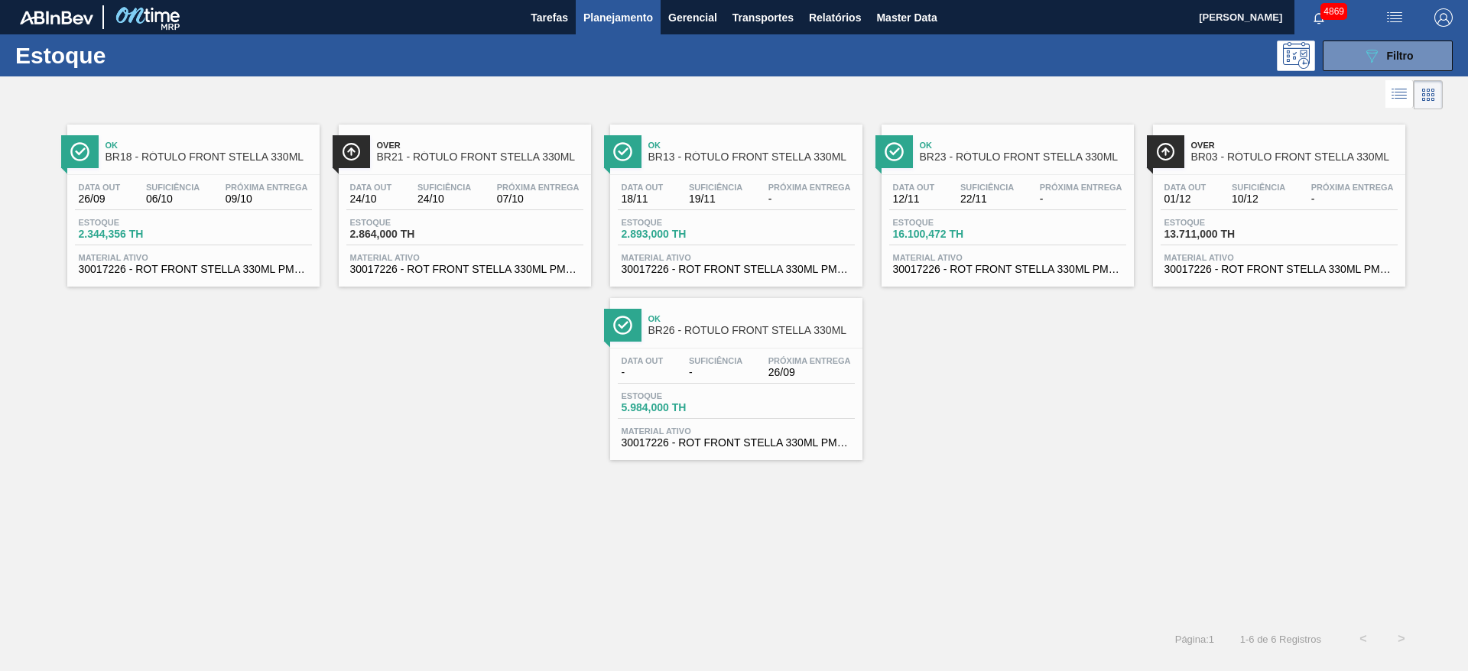
click at [110, 120] on link "Ok BR18 - RÓTULO FRONT STELLA 330ML Data out 26/09 Suficiência 06/10 Próxima En…" at bounding box center [191, 200] width 271 height 174
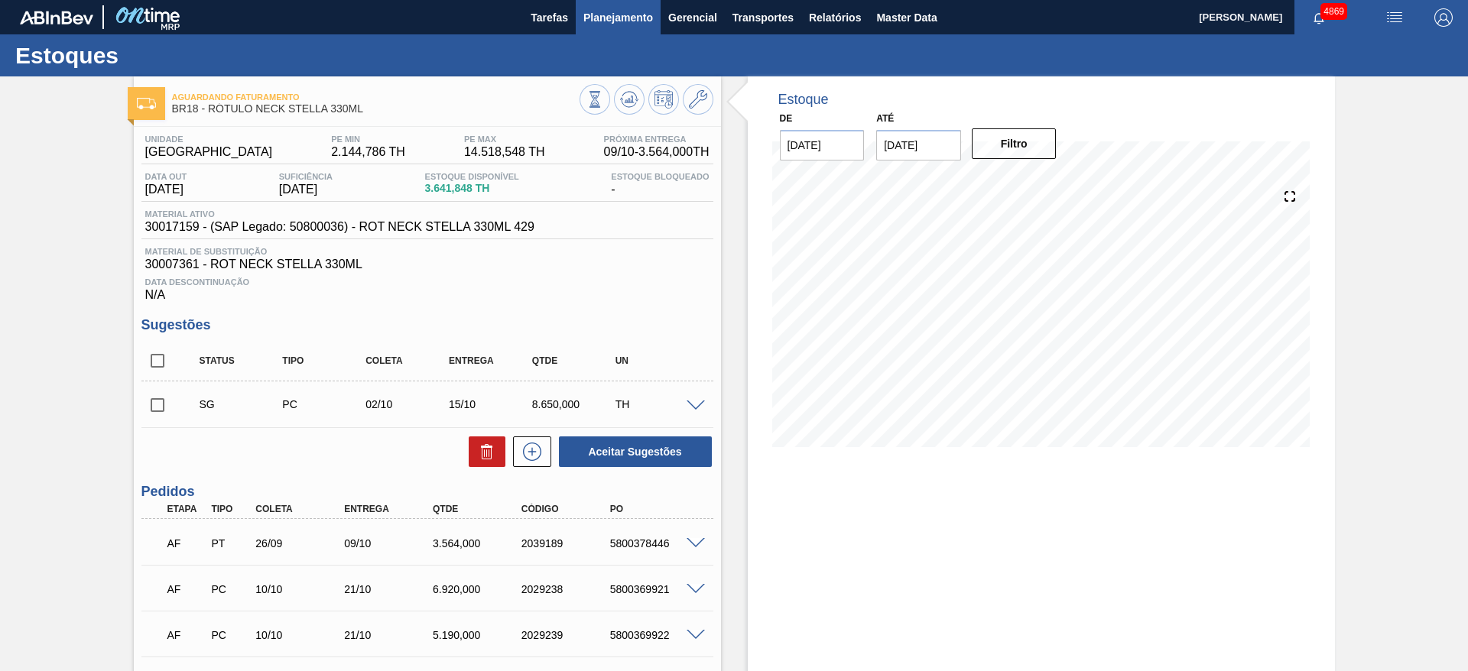
click at [626, 19] on span "Planejamento" at bounding box center [618, 17] width 70 height 18
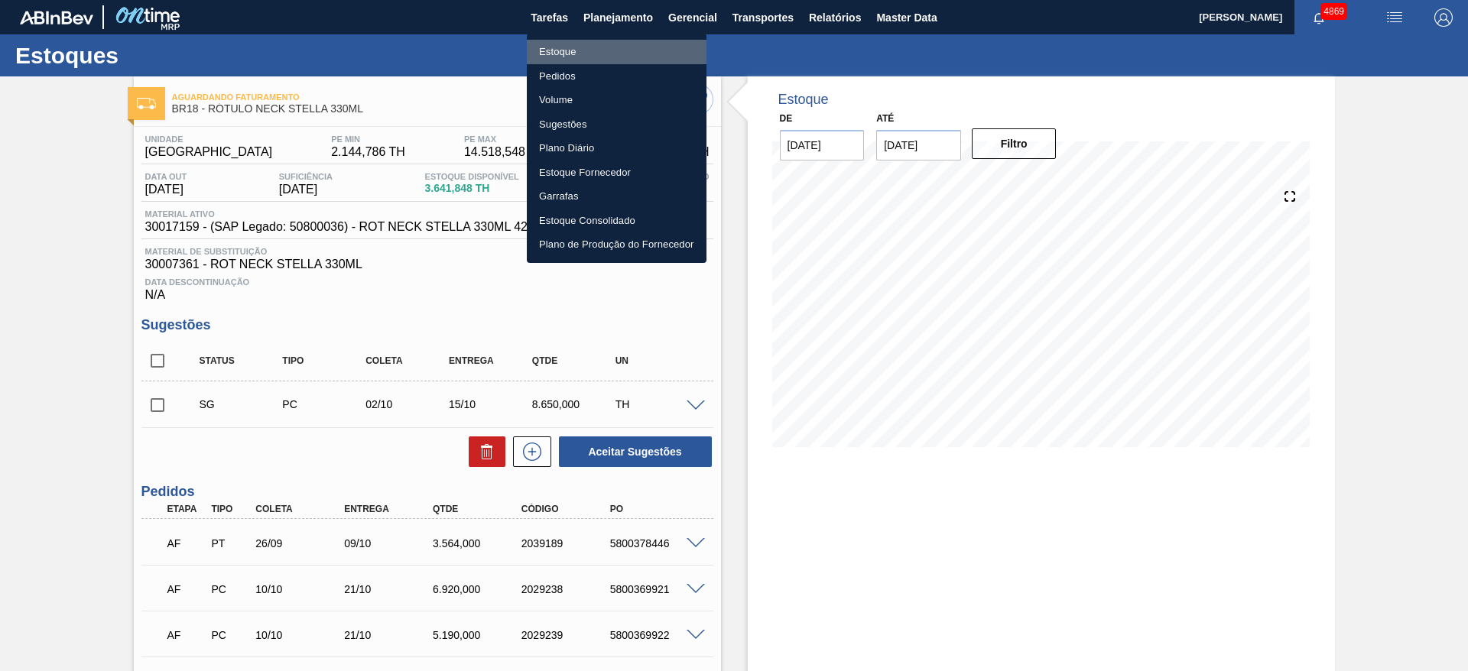
click at [580, 55] on li "Estoque" at bounding box center [617, 52] width 180 height 24
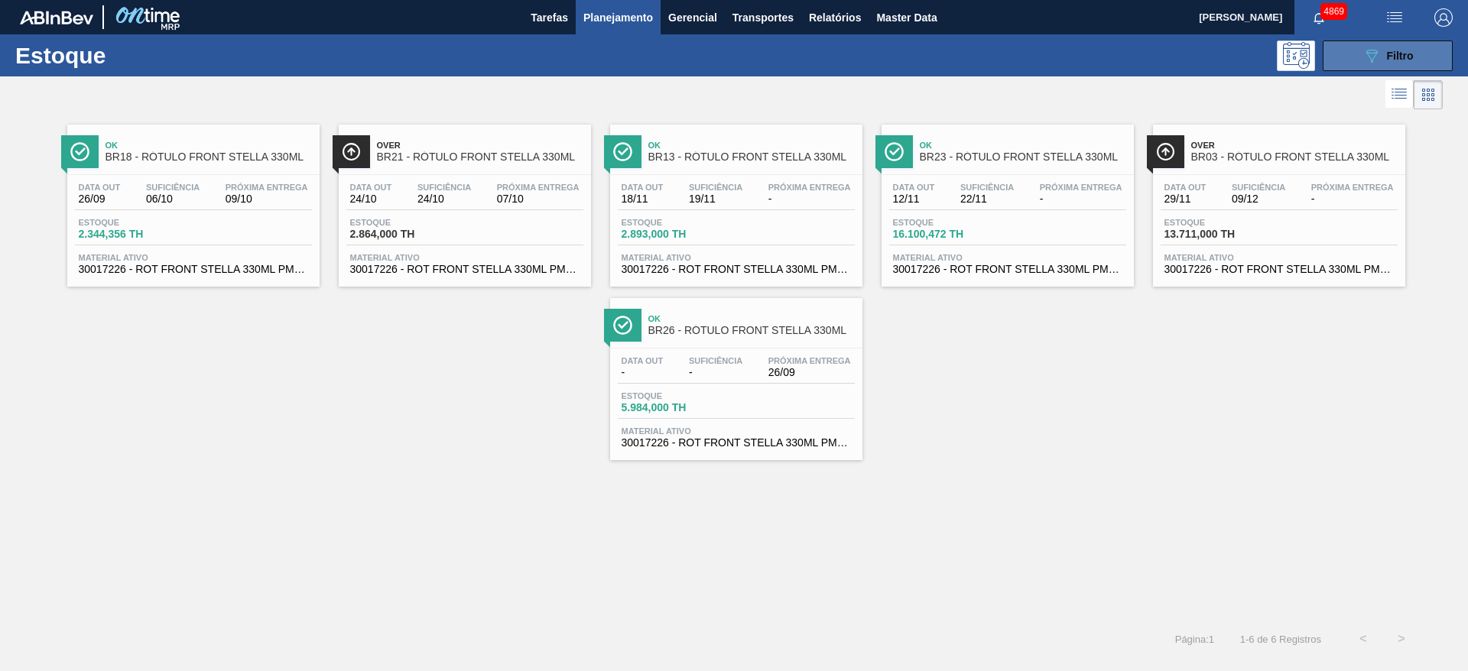
click at [1372, 54] on icon "089F7B8B-B2A5-4AFE-B5C0-19BA573D28AC" at bounding box center [1371, 56] width 18 height 18
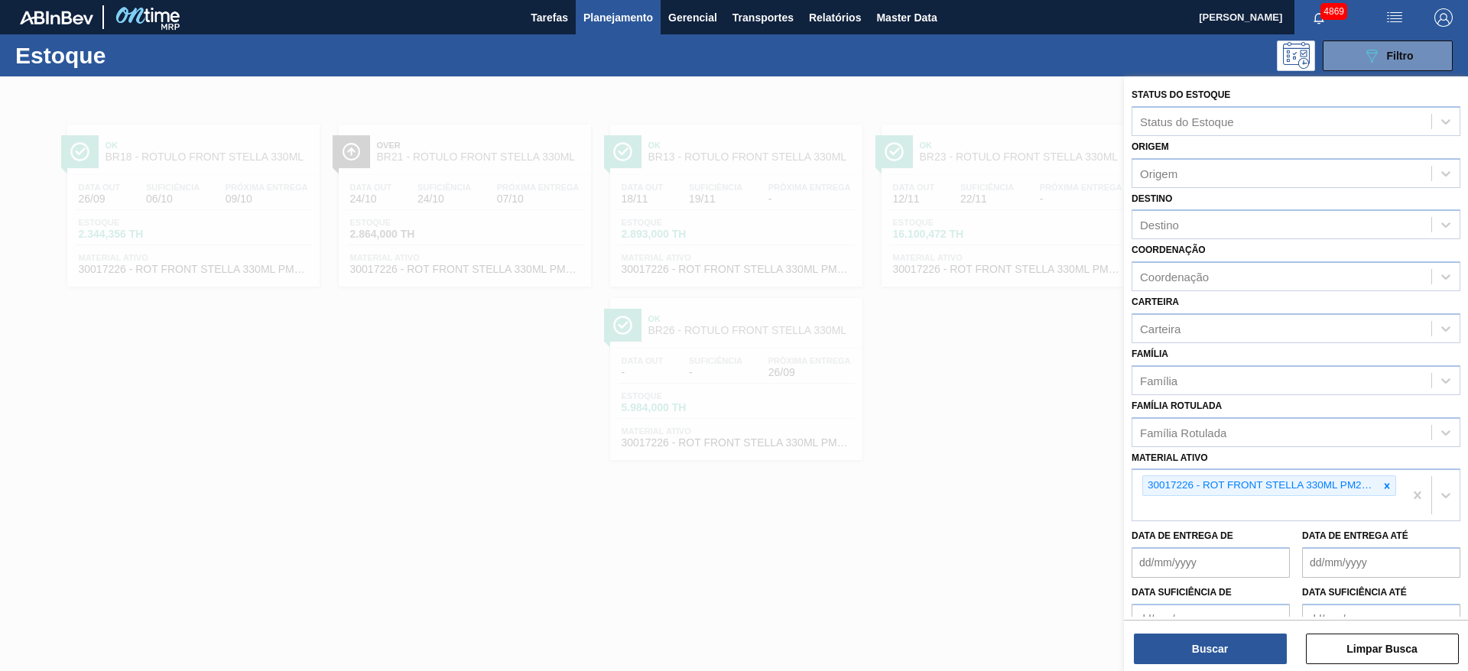
scroll to position [82, 0]
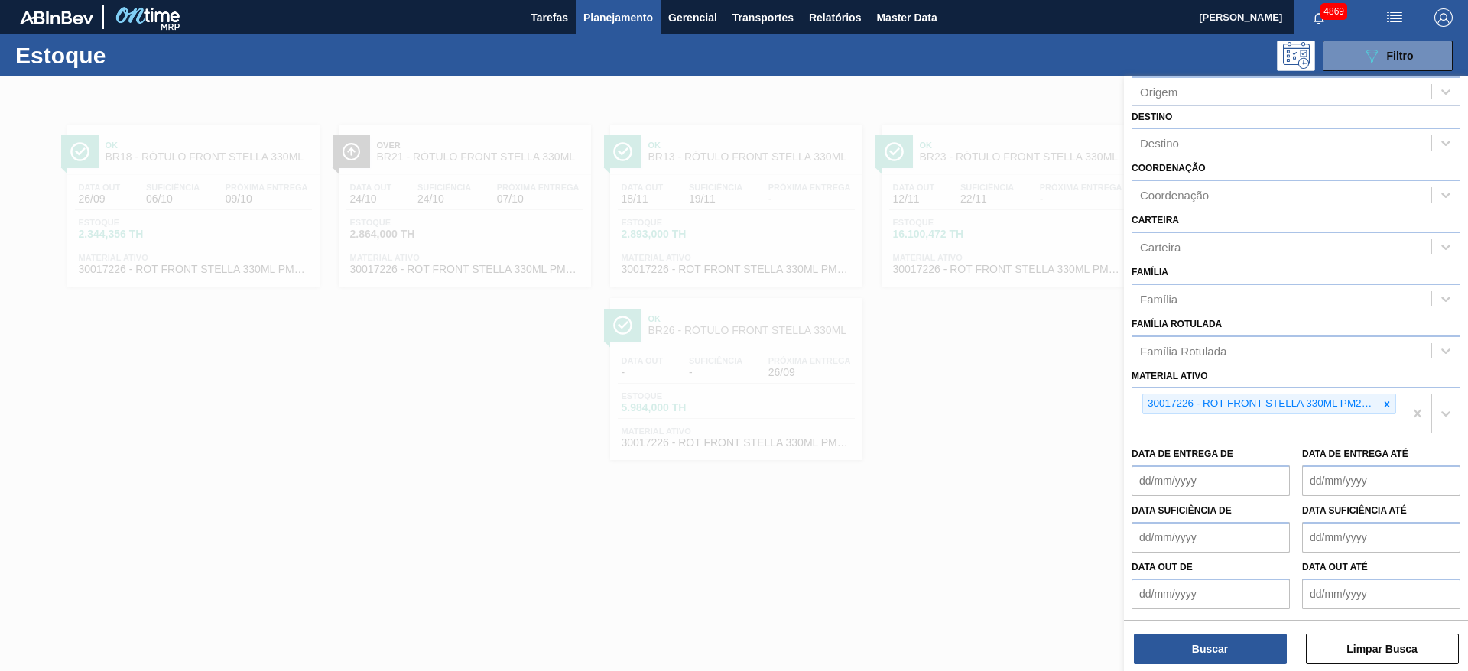
click at [1385, 401] on icon at bounding box center [1387, 404] width 11 height 11
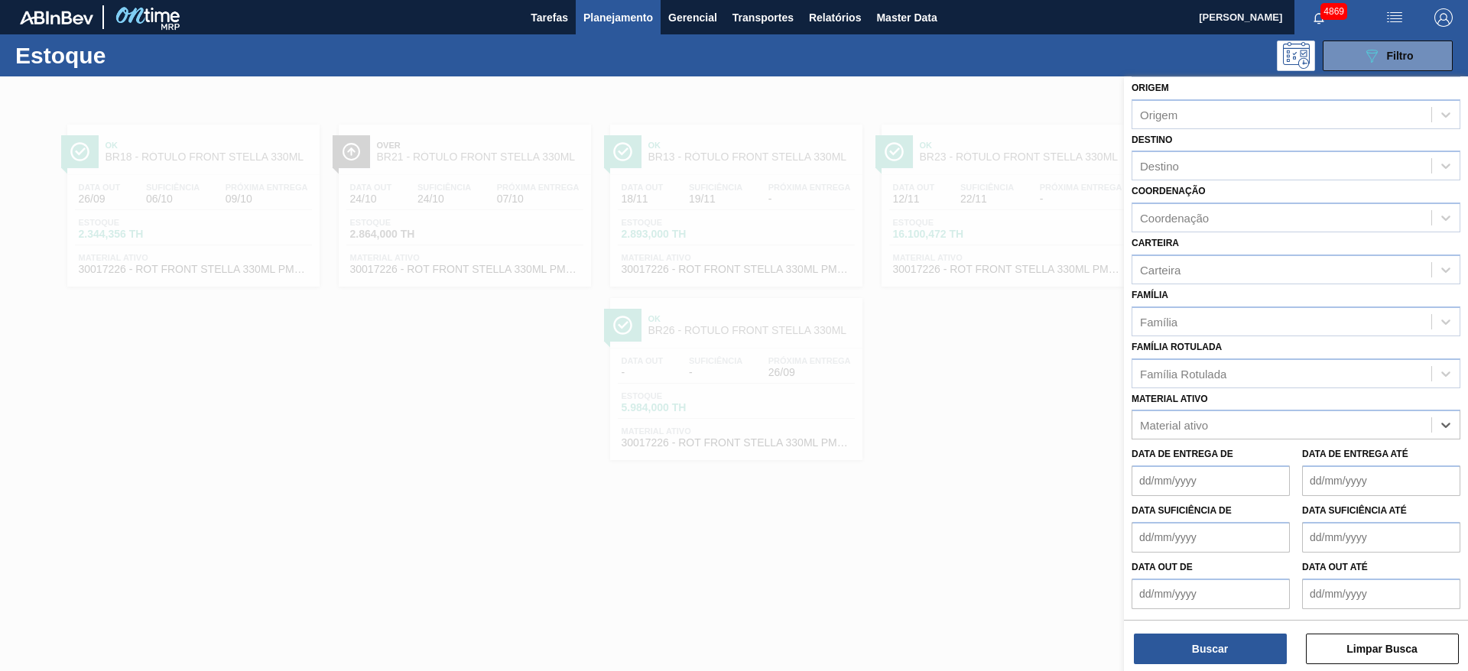
scroll to position [59, 0]
paste ativo "30017090"
type ativo "30017090"
click at [1308, 486] on div at bounding box center [1381, 481] width 158 height 31
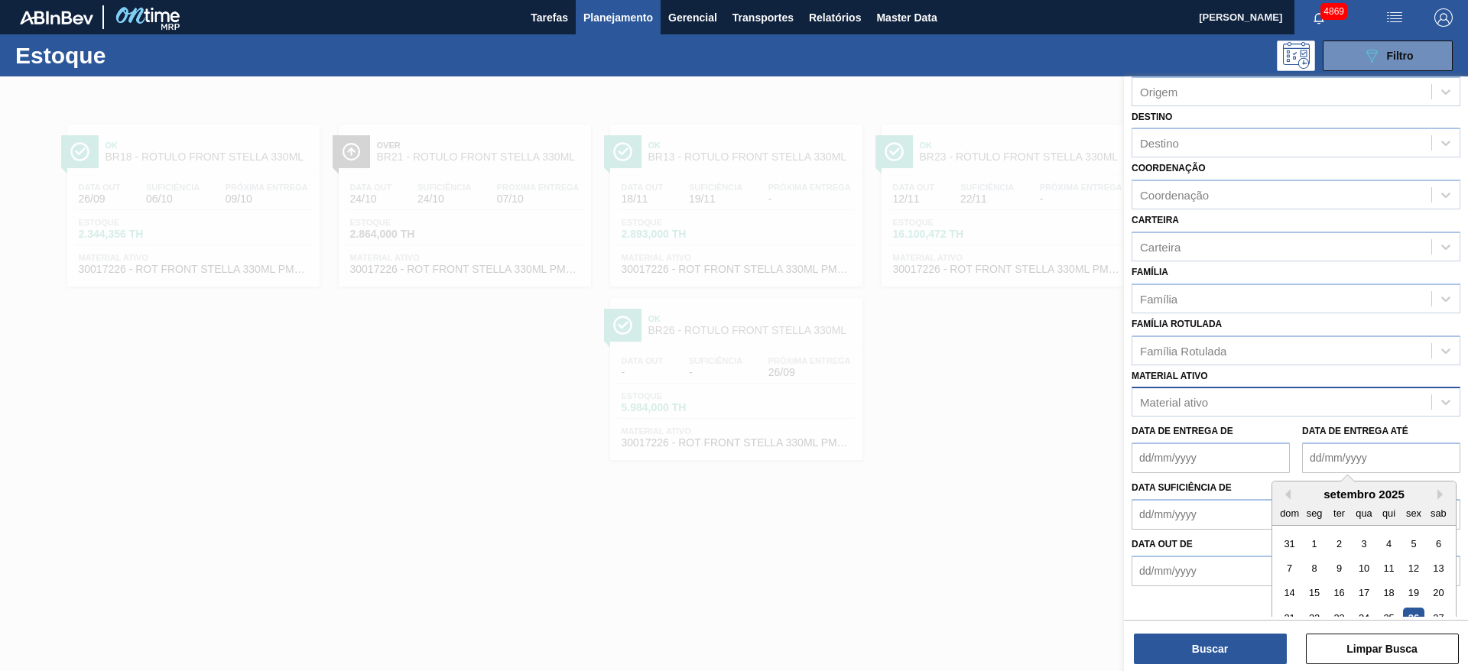
click at [1210, 408] on div "Material ativo" at bounding box center [1281, 402] width 299 height 22
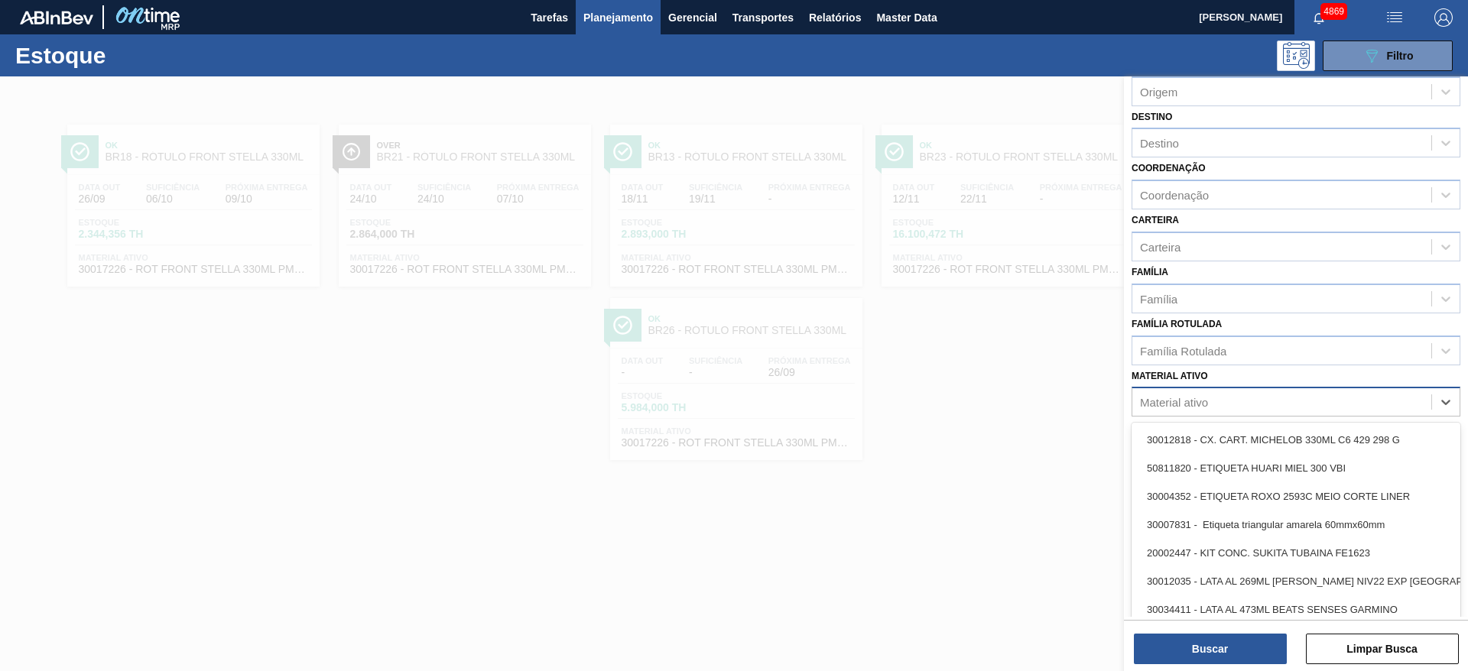
paste ativo "30017090"
type ativo "30017090"
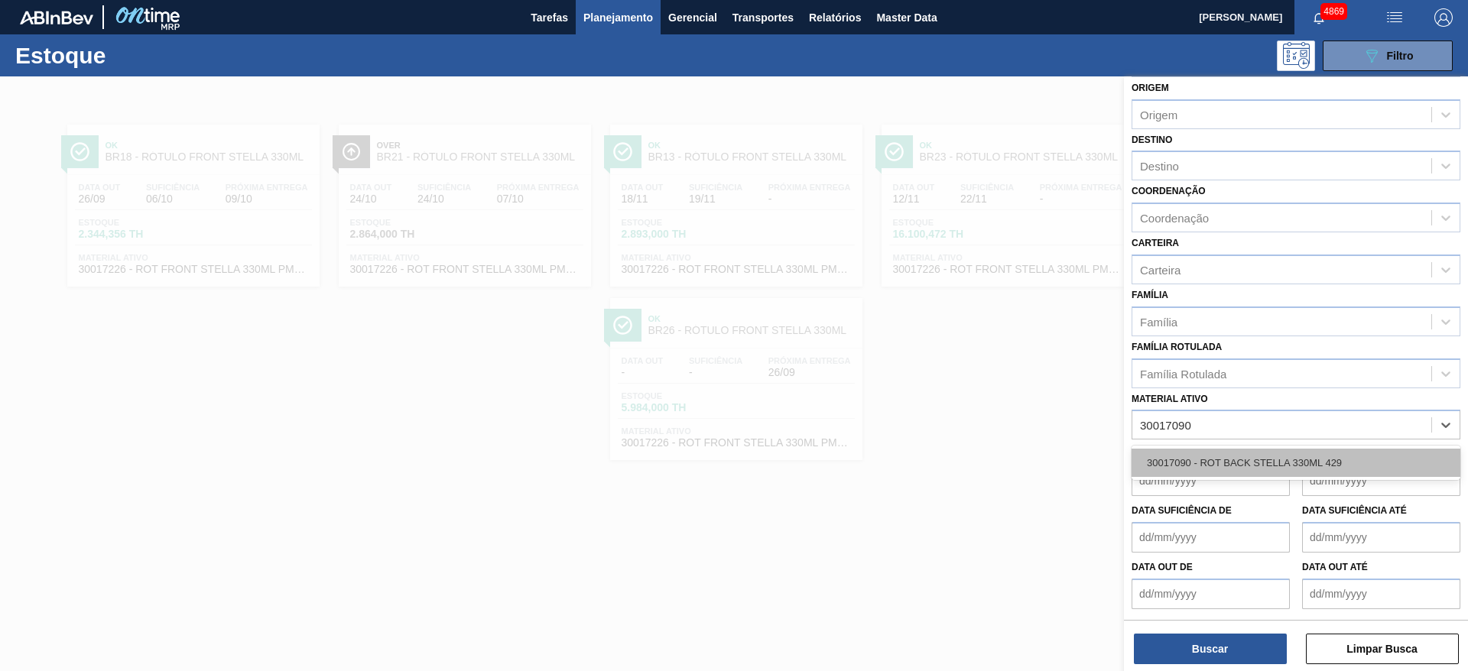
click at [1238, 454] on div "30017090 - ROT BACK STELLA 330ML 429" at bounding box center [1296, 463] width 329 height 28
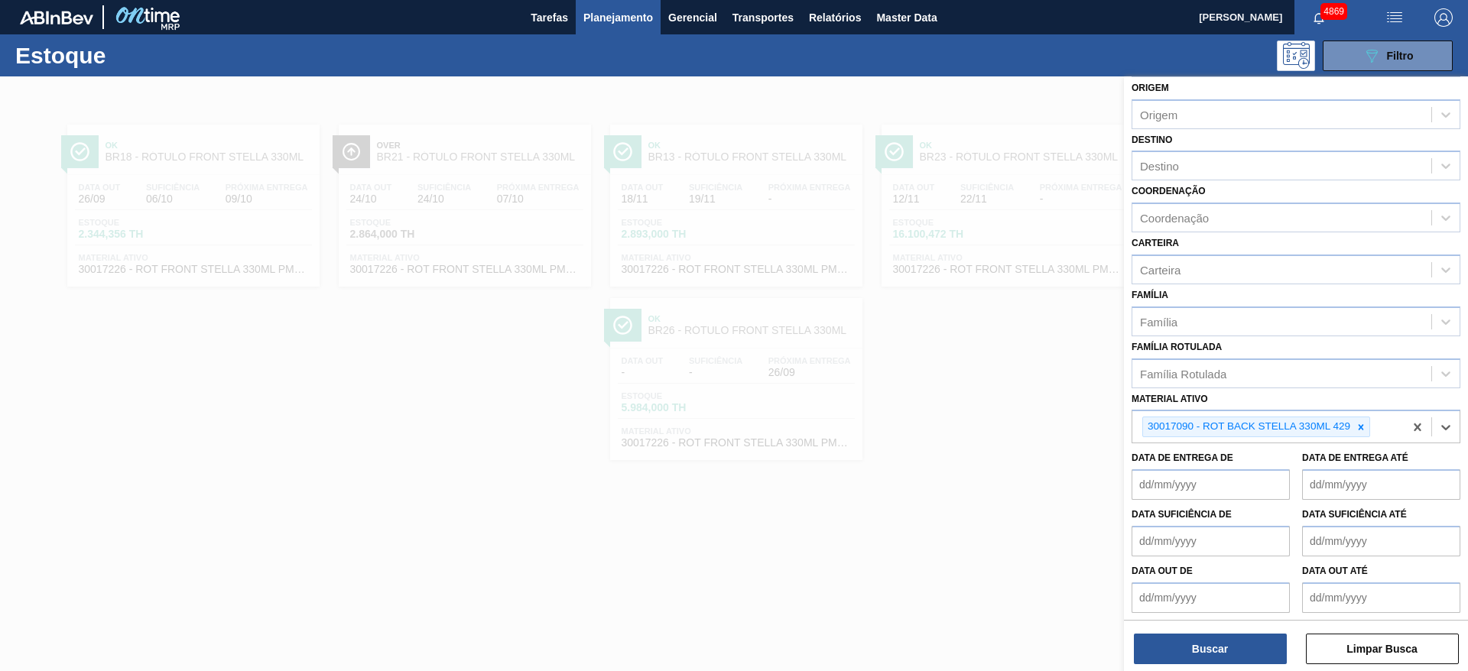
scroll to position [63, 0]
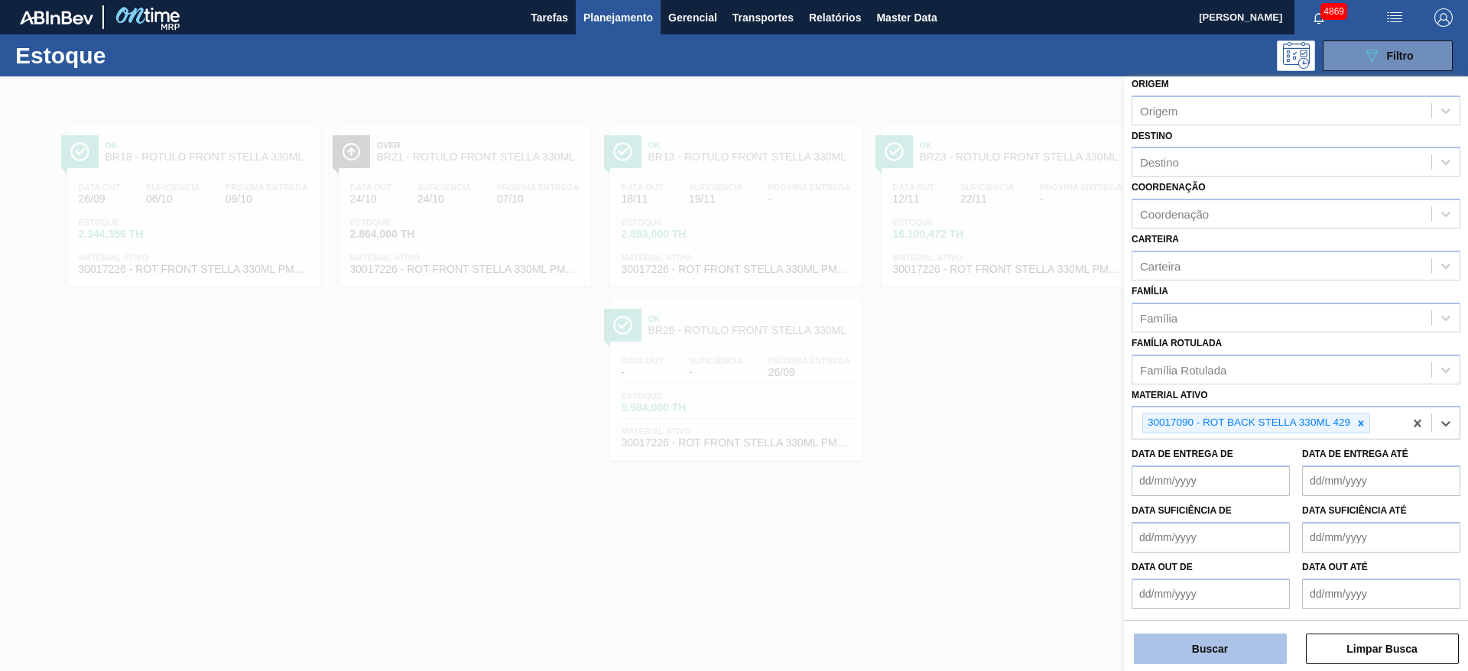
click at [1197, 652] on button "Buscar" at bounding box center [1210, 649] width 153 height 31
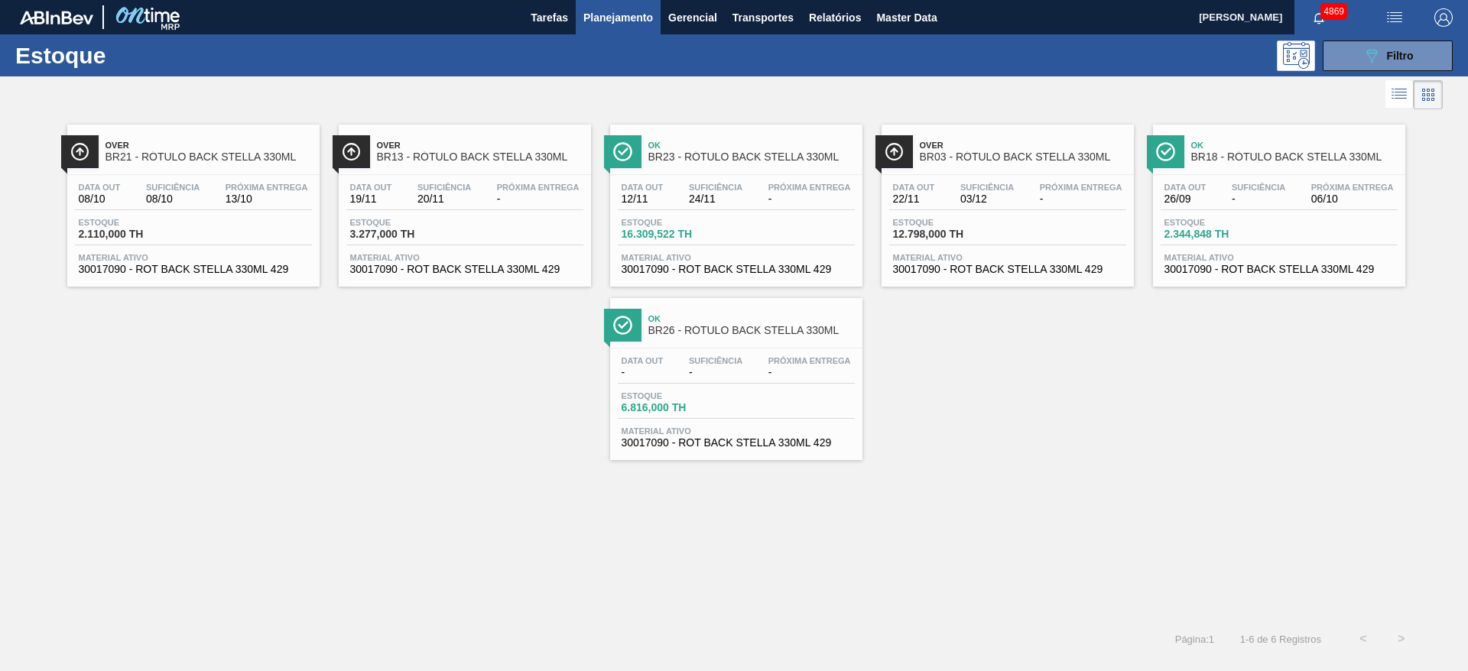
drag, startPoint x: 1241, startPoint y: 159, endPoint x: 1197, endPoint y: 164, distance: 44.7
click at [1241, 158] on span "BR18 - RÓTULO BACK STELLA 330ML" at bounding box center [1294, 156] width 206 height 11
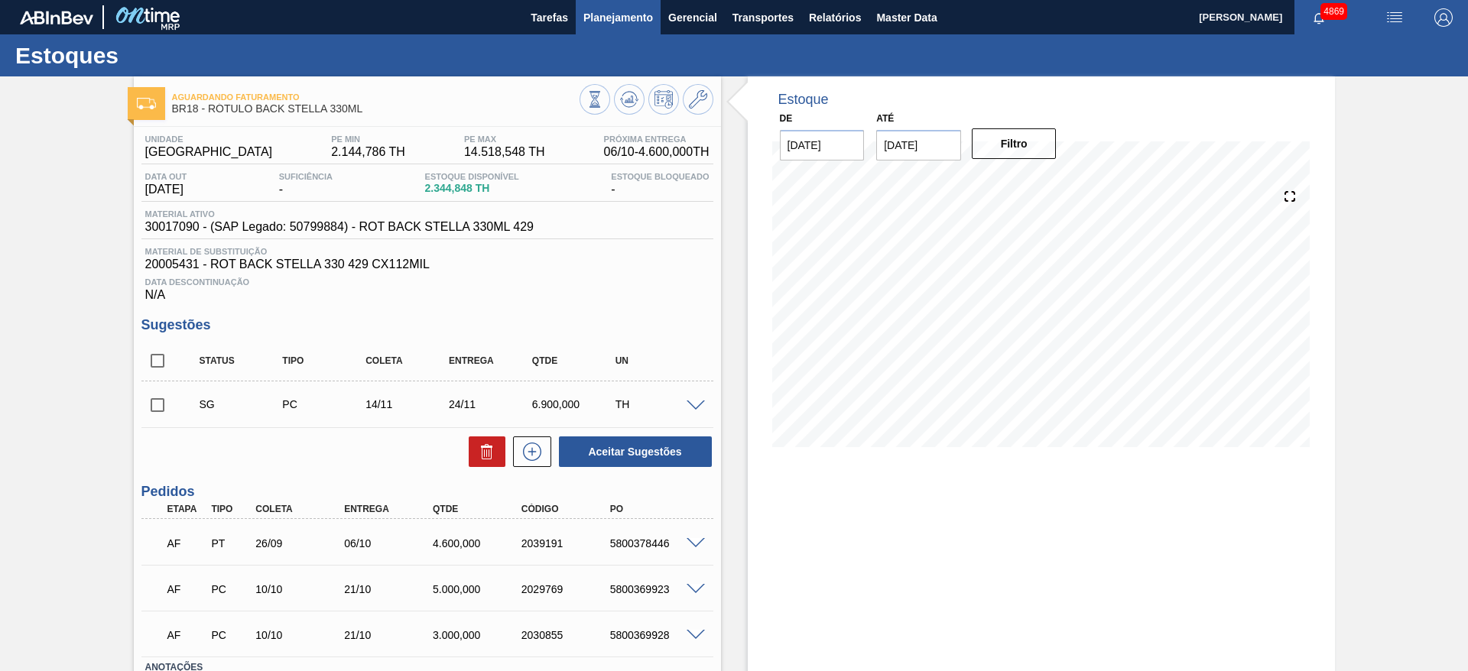
click at [599, 23] on span "Planejamento" at bounding box center [618, 17] width 70 height 18
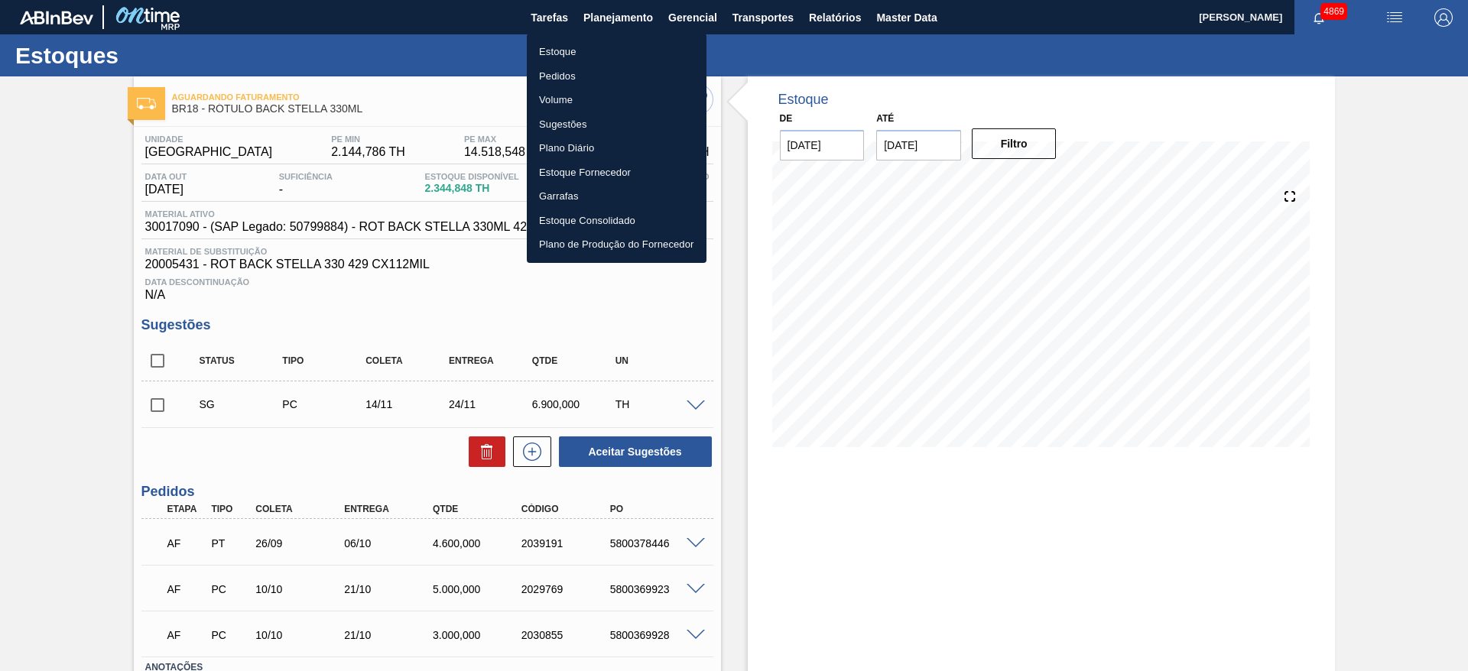
click at [577, 53] on li "Estoque" at bounding box center [617, 52] width 180 height 24
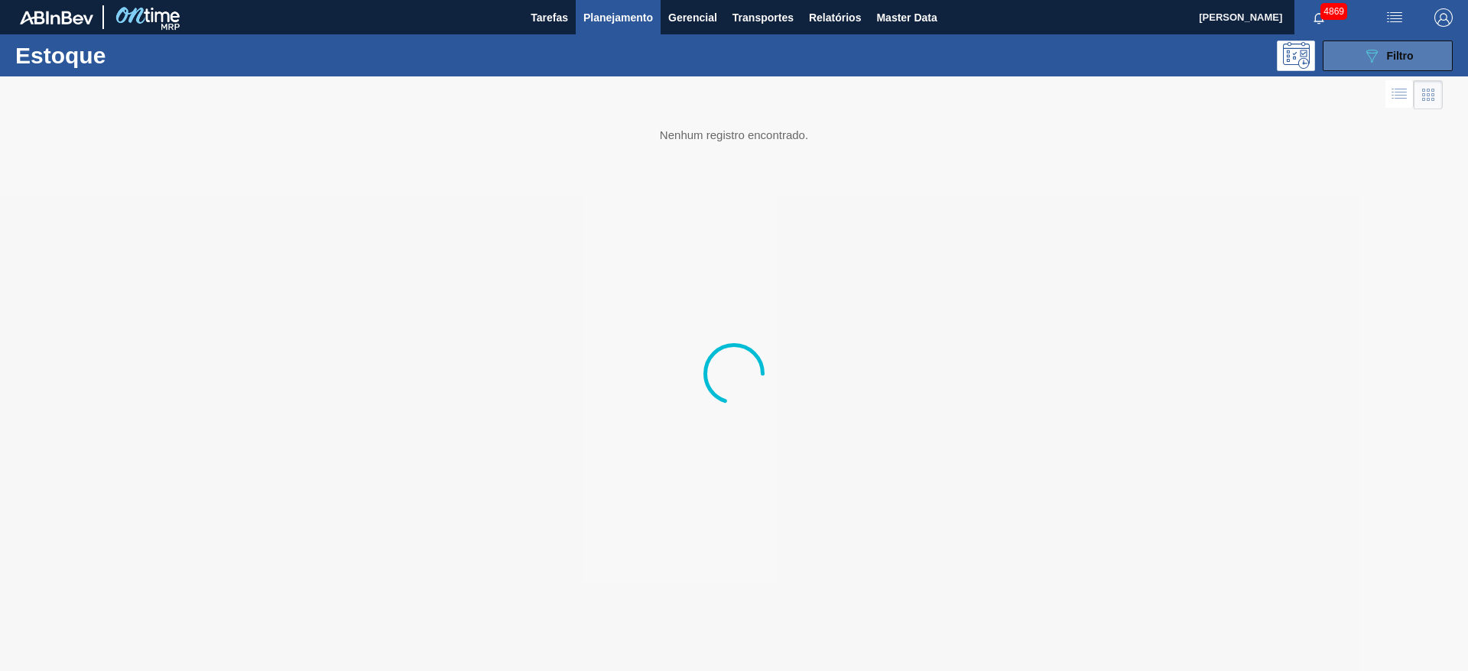
click at [1389, 50] on span "Filtro" at bounding box center [1400, 56] width 27 height 12
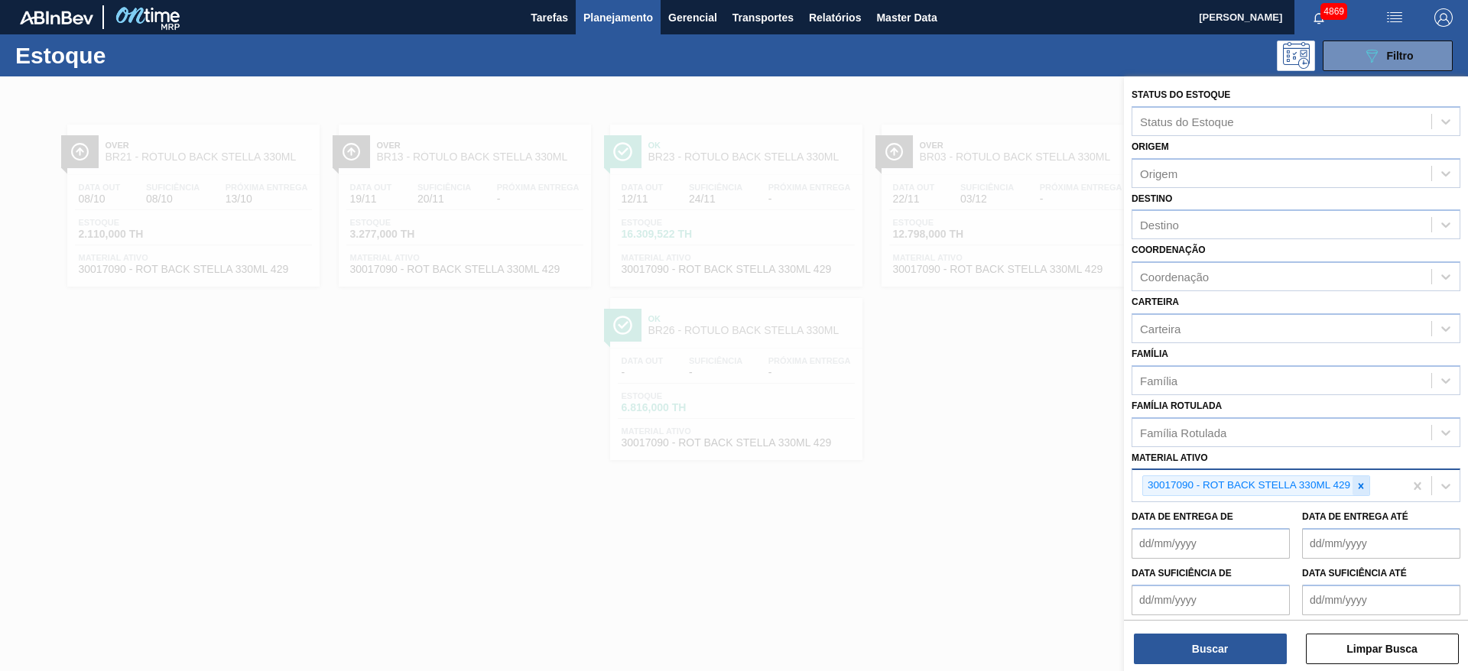
click at [1365, 490] on icon at bounding box center [1361, 486] width 11 height 11
paste ativo "30017225"
type ativo "30017225"
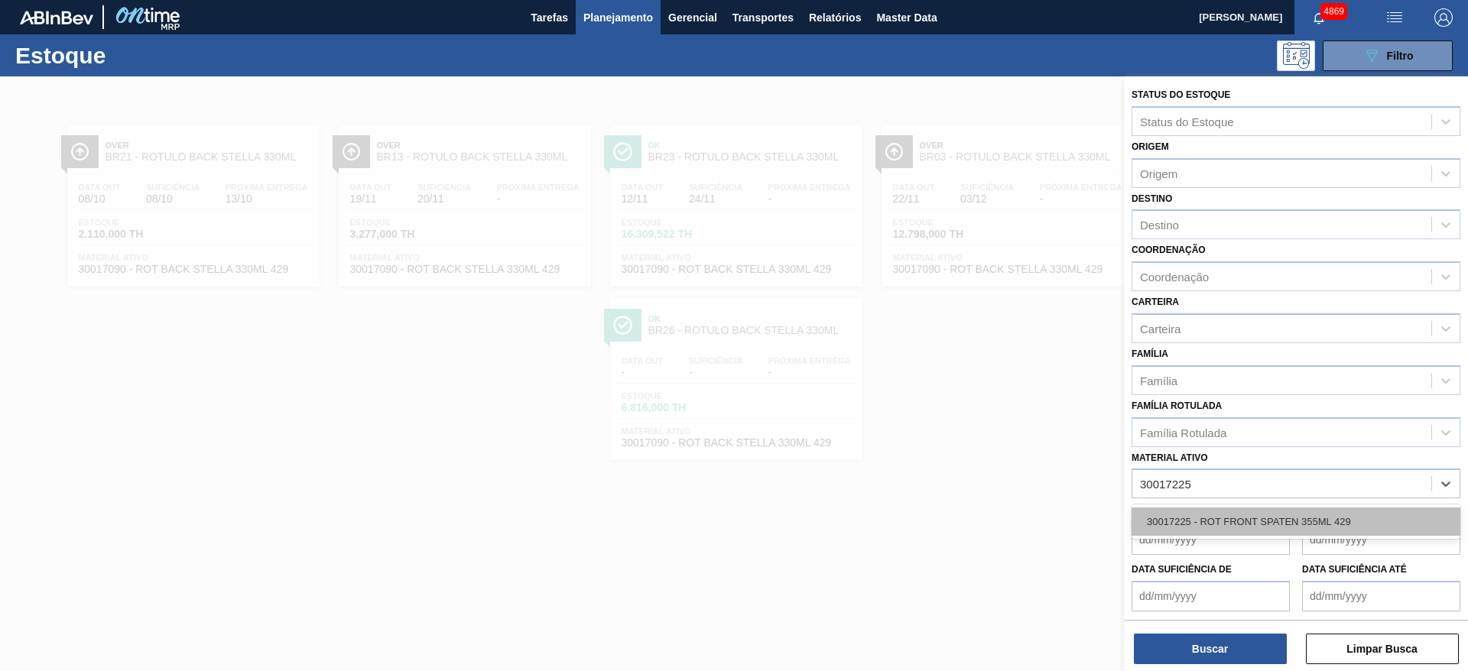
click at [1356, 512] on div "30017225 - ROT FRONT SPATEN 355ML 429" at bounding box center [1296, 522] width 329 height 28
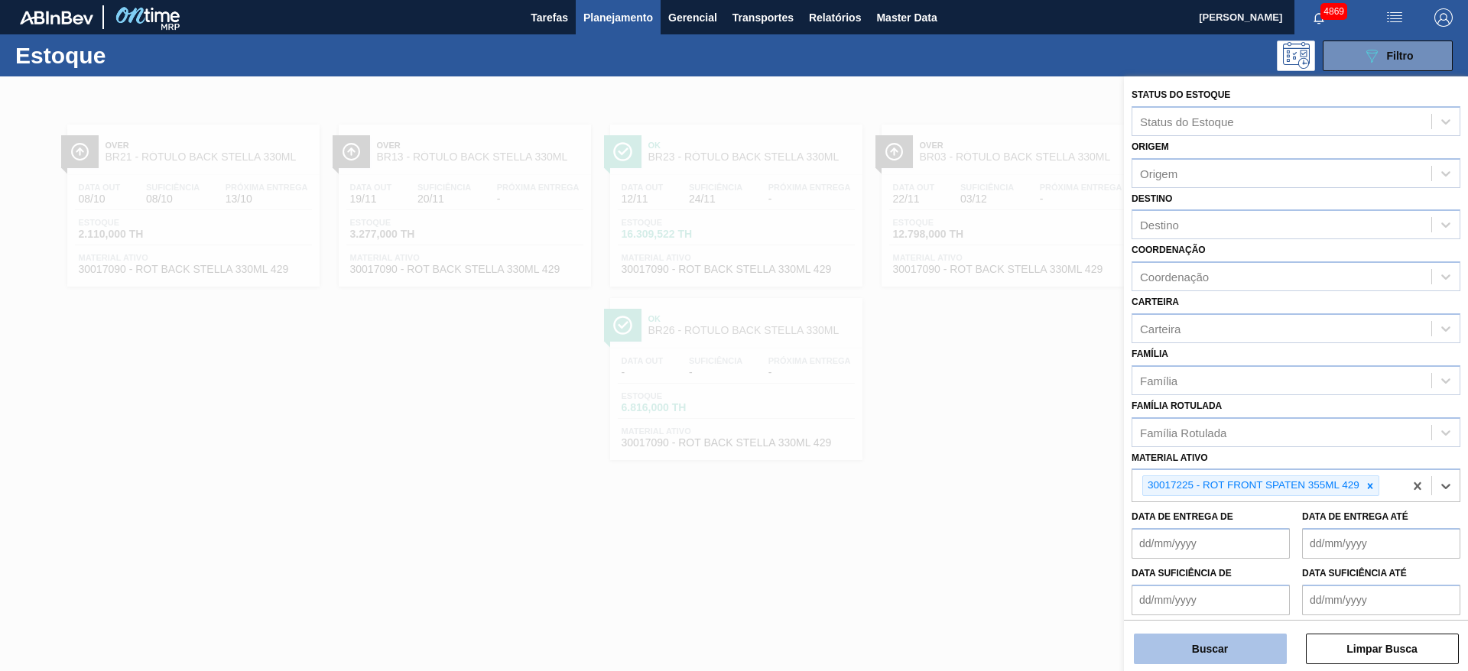
click at [1213, 654] on button "Buscar" at bounding box center [1210, 649] width 153 height 31
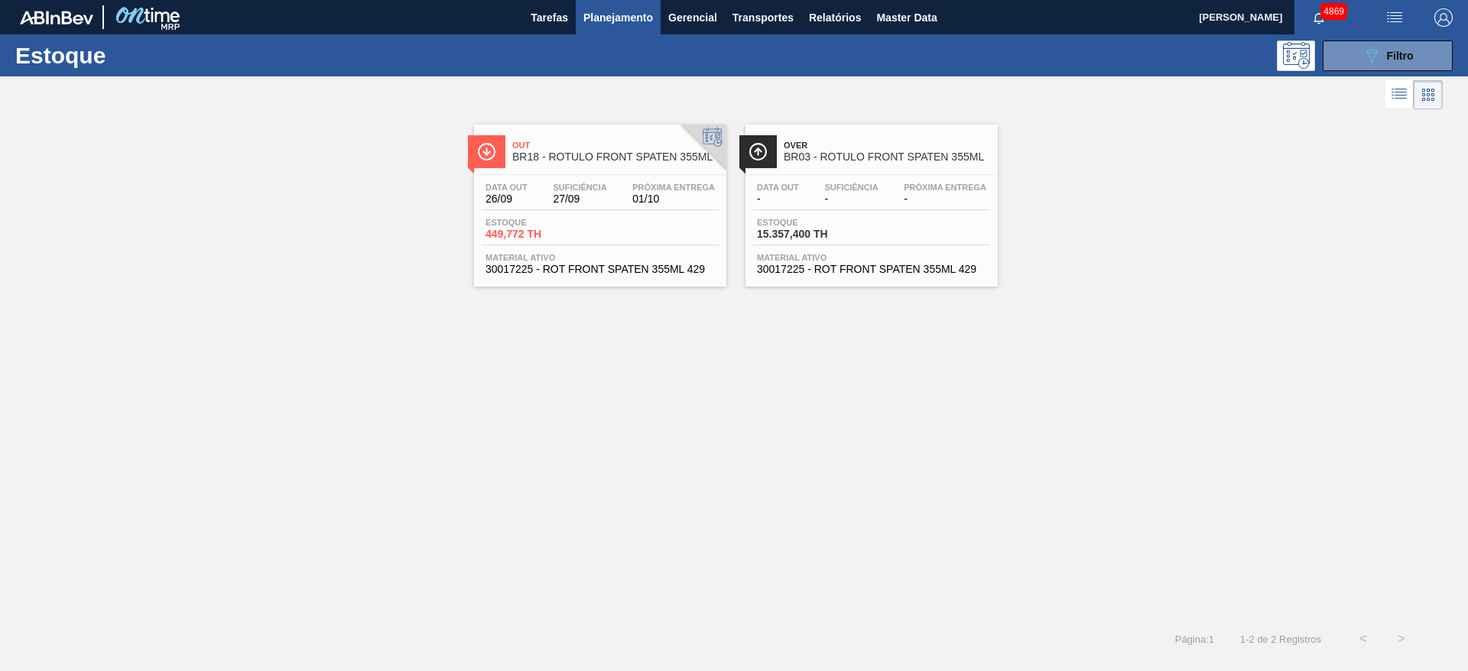
click at [652, 250] on div "Data out 26/09 Suficiência 27/09 Próxima Entrega 01/10 Estoque 449,772 TH Mater…" at bounding box center [600, 227] width 252 height 104
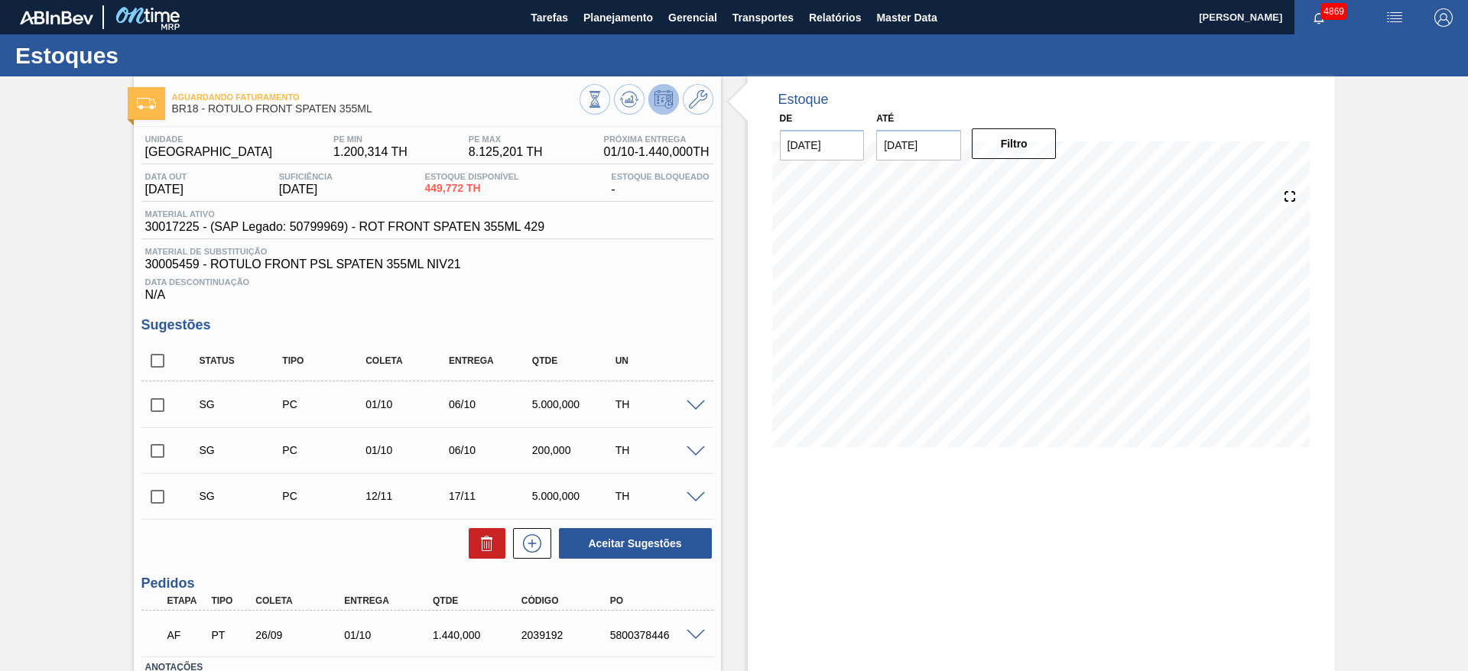
click at [0, 248] on div "Aguardando Faturamento BR18 - RÓTULO FRONT SPATEN 355ML Unidade Pernambuco PE M…" at bounding box center [734, 429] width 1468 height 706
click at [1448, 246] on div "Aguardando Faturamento BR18 - RÓTULO FRONT SPATEN 355ML Unidade Pernambuco PE M…" at bounding box center [734, 429] width 1468 height 706
